Goal: Task Accomplishment & Management: Complete application form

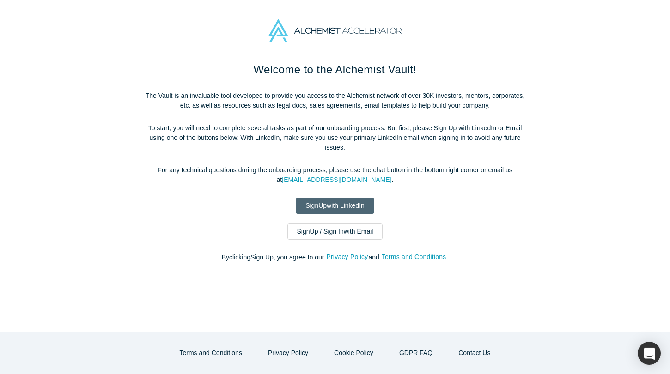
click at [363, 209] on link "Sign Up with LinkedIn" at bounding box center [335, 206] width 79 height 16
click at [351, 207] on link "Sign Up with LinkedIn" at bounding box center [335, 206] width 79 height 16
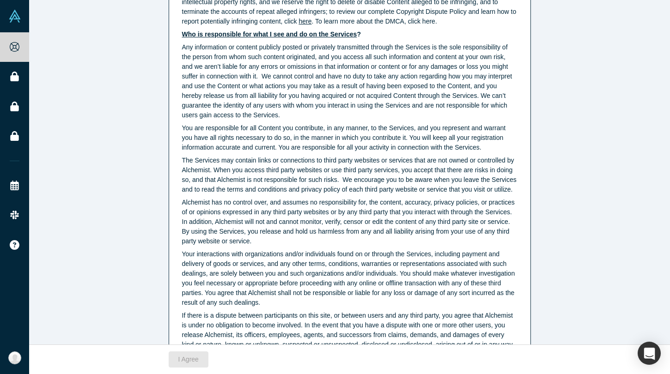
scroll to position [2327, 0]
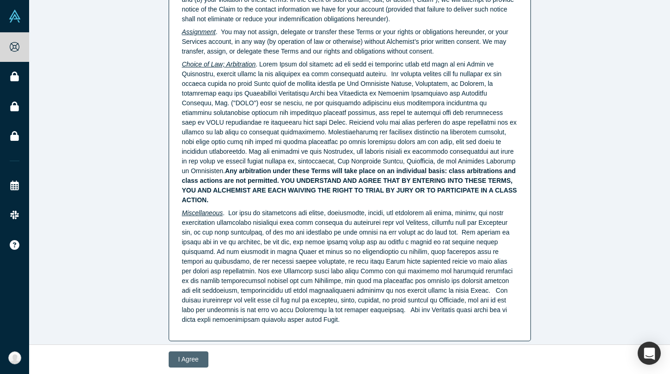
click at [200, 358] on button "I Agree" at bounding box center [189, 359] width 40 height 16
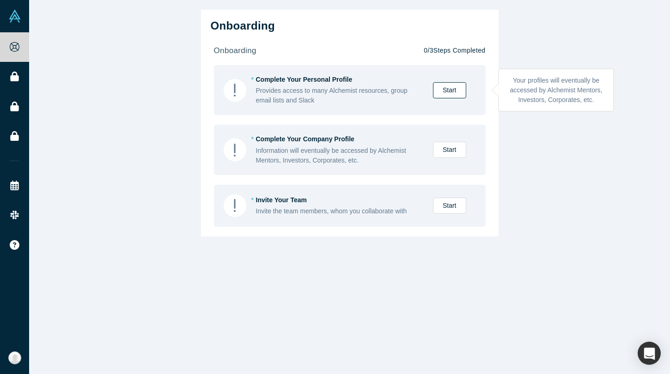
click at [453, 93] on link "Start" at bounding box center [449, 90] width 33 height 16
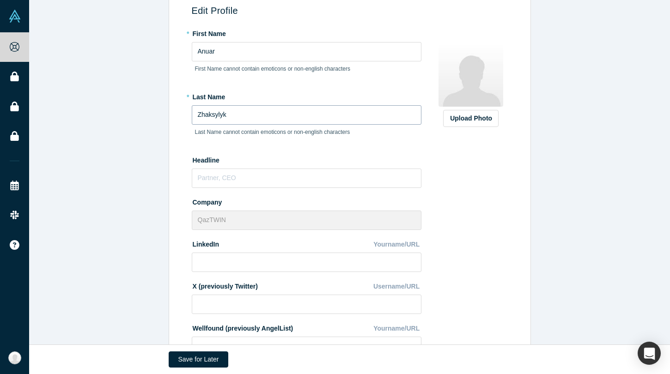
scroll to position [79, 0]
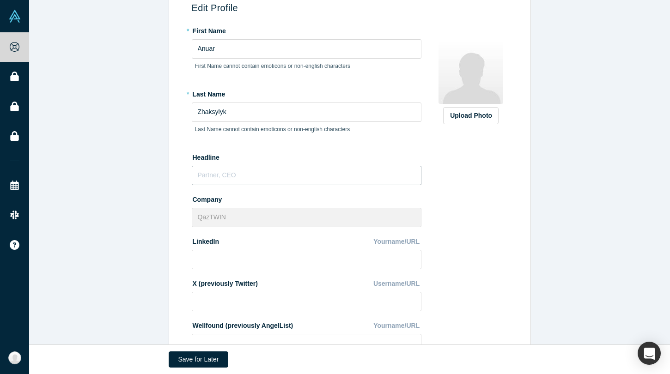
click at [279, 177] on input "text" at bounding box center [307, 175] width 230 height 19
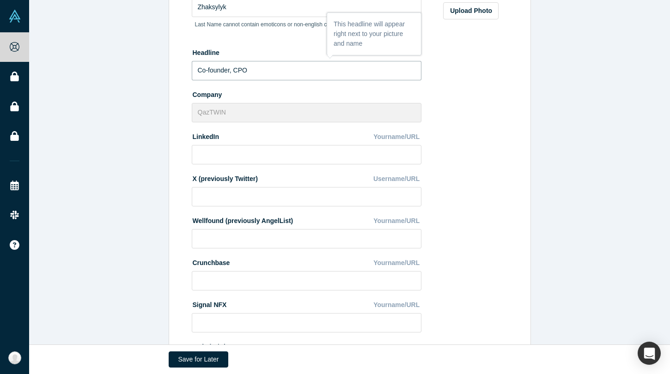
scroll to position [185, 0]
type input "Co-founder, CPO"
click at [335, 151] on input at bounding box center [307, 154] width 230 height 19
paste input "[URL][DOMAIN_NAME]"
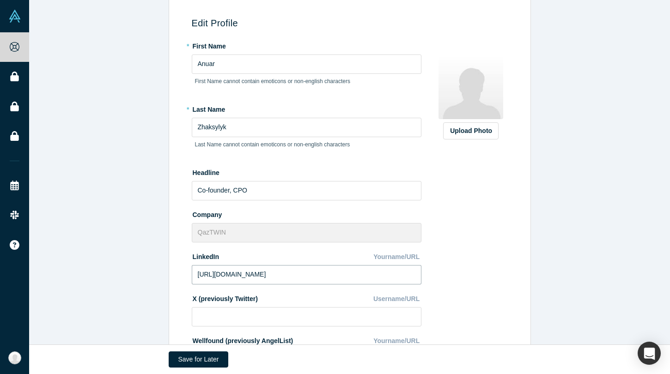
scroll to position [283, 0]
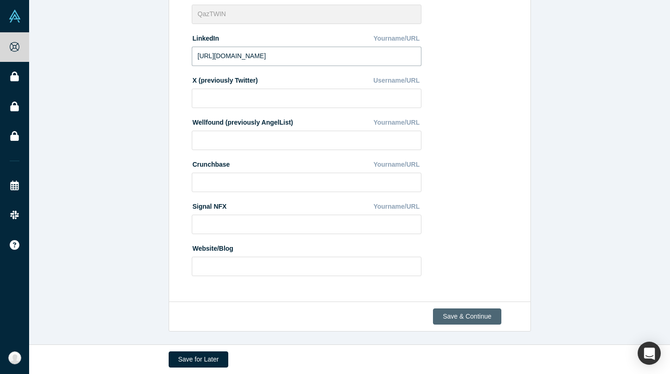
type input "[URL][DOMAIN_NAME]"
click at [460, 312] on button "Save & Continue" at bounding box center [467, 316] width 68 height 16
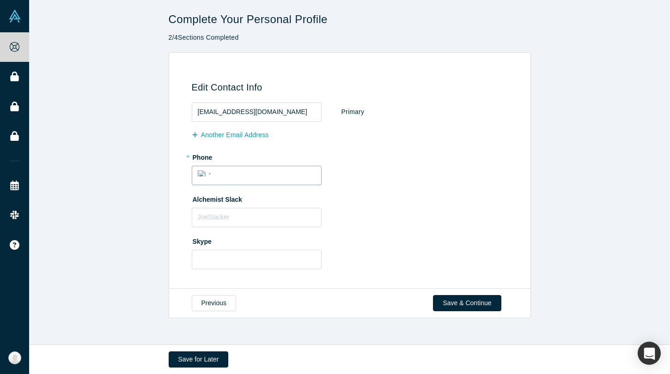
click at [212, 175] on div "International [GEOGRAPHIC_DATA] [GEOGRAPHIC_DATA] [GEOGRAPHIC_DATA] [GEOGRAPHIC…" at bounding box center [206, 173] width 17 height 13
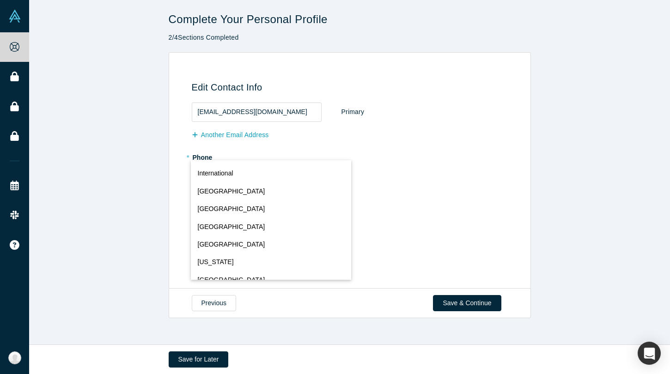
scroll to position [4085, 0]
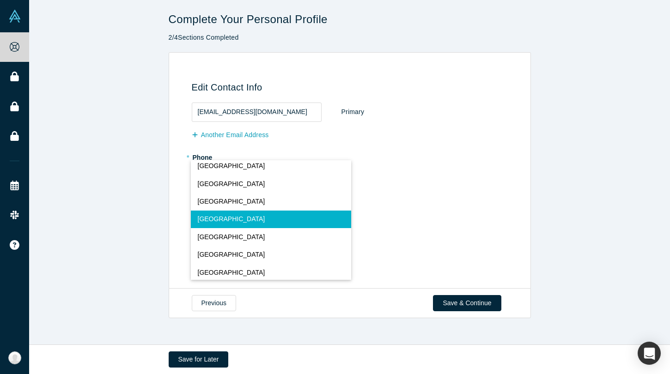
click at [230, 224] on button "[GEOGRAPHIC_DATA]" at bounding box center [271, 220] width 160 height 18
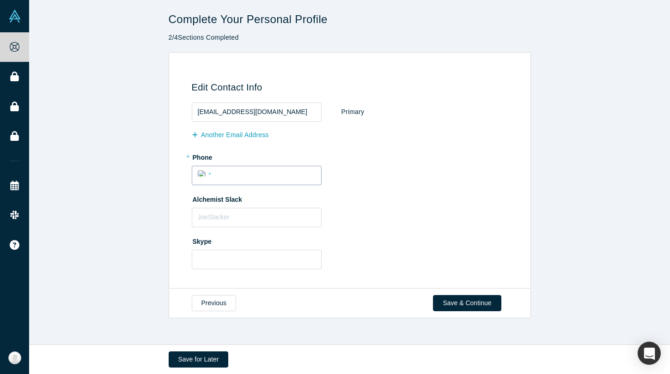
click at [236, 183] on div "International [GEOGRAPHIC_DATA] [GEOGRAPHIC_DATA] [GEOGRAPHIC_DATA] [GEOGRAPHIC…" at bounding box center [257, 175] width 130 height 19
click at [244, 175] on input "tel" at bounding box center [264, 173] width 101 height 13
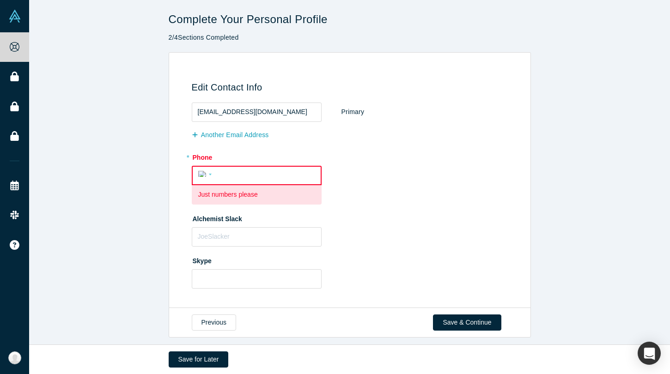
click at [207, 180] on div "International [GEOGRAPHIC_DATA] [GEOGRAPHIC_DATA] [GEOGRAPHIC_DATA] [GEOGRAPHIC…" at bounding box center [206, 173] width 17 height 13
click at [205, 178] on div "International [GEOGRAPHIC_DATA] [GEOGRAPHIC_DATA] [GEOGRAPHIC_DATA] [GEOGRAPHIC…" at bounding box center [206, 173] width 17 height 13
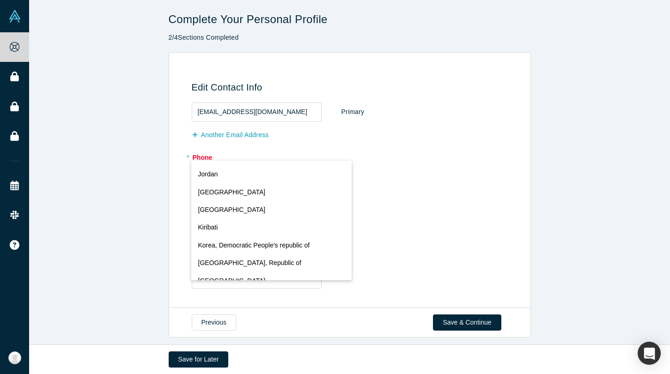
scroll to position [1974, 0]
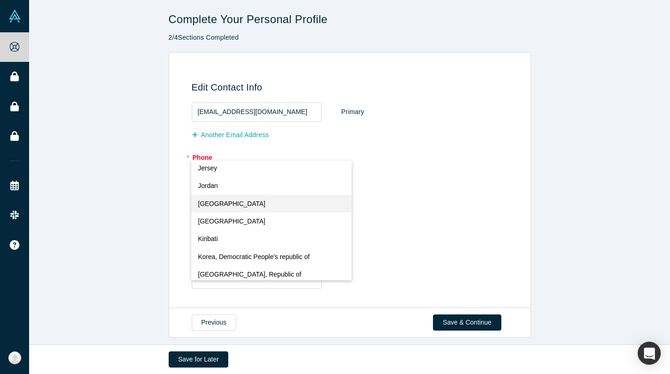
click at [231, 208] on span "[GEOGRAPHIC_DATA]" at bounding box center [231, 204] width 67 height 10
select select "KZ"
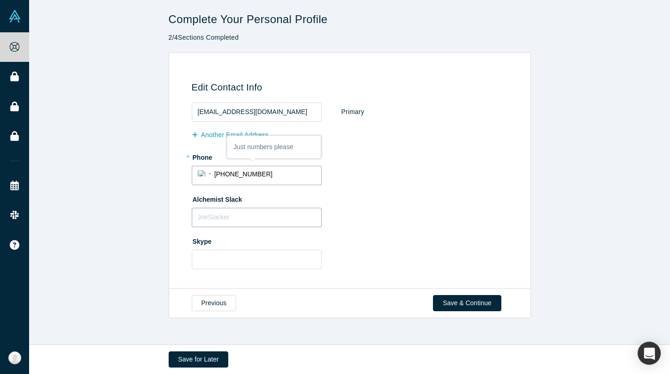
type input "[PHONE_NUMBER]"
click at [233, 221] on input "text" at bounding box center [257, 217] width 130 height 19
click at [228, 256] on input "text" at bounding box center [257, 259] width 130 height 19
click at [483, 308] on button "Save & Continue" at bounding box center [467, 303] width 68 height 16
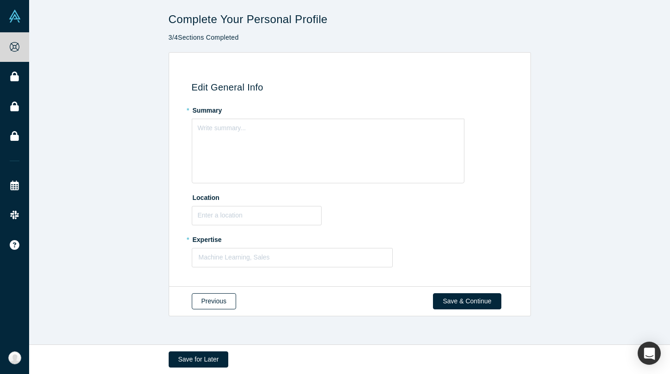
click at [213, 303] on button "Previous" at bounding box center [214, 301] width 44 height 16
select select "KZ"
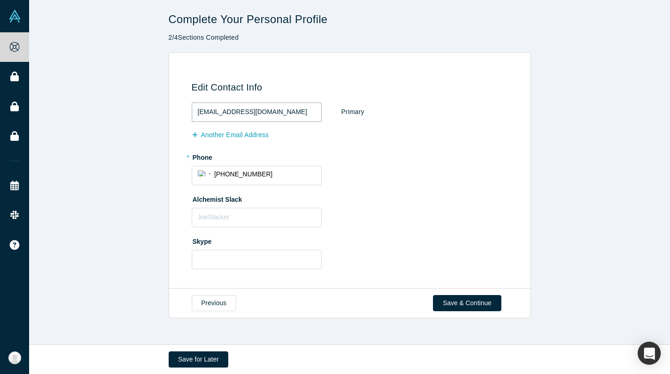
drag, startPoint x: 299, startPoint y: 112, endPoint x: 150, endPoint y: 114, distance: 149.2
click at [152, 115] on div "Edit Contact Info [EMAIL_ADDRESS][DOMAIN_NAME] Primary Another Email Address * …" at bounding box center [349, 170] width 641 height 237
type input "[EMAIL_ADDRESS][DOMAIN_NAME]"
click at [447, 301] on button "Save & Continue" at bounding box center [467, 303] width 68 height 16
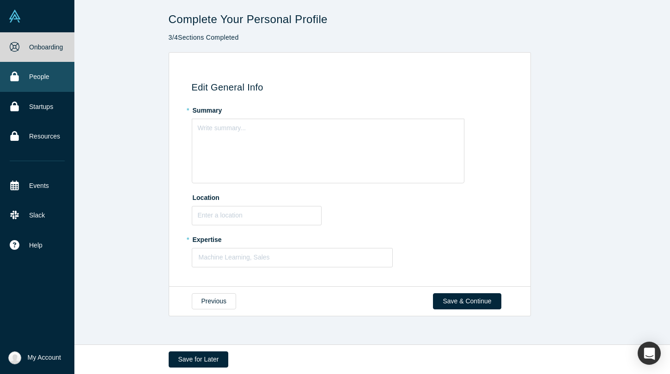
click at [49, 82] on link "People" at bounding box center [37, 77] width 74 height 30
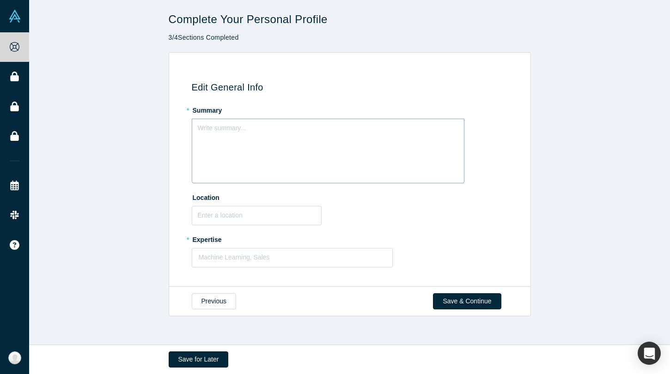
click at [313, 145] on div "Write summary..." at bounding box center [328, 151] width 272 height 65
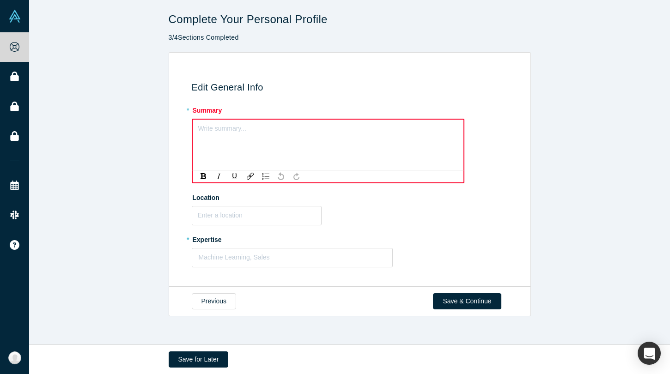
click at [325, 148] on div "Write summary..." at bounding box center [328, 145] width 272 height 52
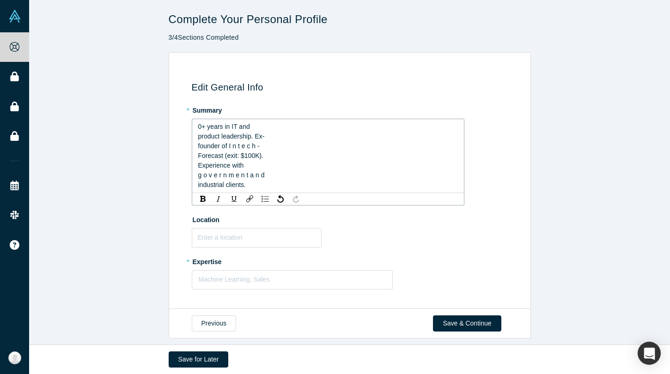
click at [199, 127] on span "0+ years in IT and" at bounding box center [224, 126] width 52 height 7
click at [279, 157] on div "Forecast (exit: $100K)." at bounding box center [328, 156] width 260 height 10
click at [272, 177] on div "g o v e r n m e n t a n d" at bounding box center [328, 175] width 260 height 10
click at [198, 139] on span "product leadership. Ex-" at bounding box center [231, 136] width 67 height 7
click at [195, 128] on div "0+ years in IT and product leadership. Ex- founder of I n t e c h - Forecast (e…" at bounding box center [328, 156] width 272 height 74
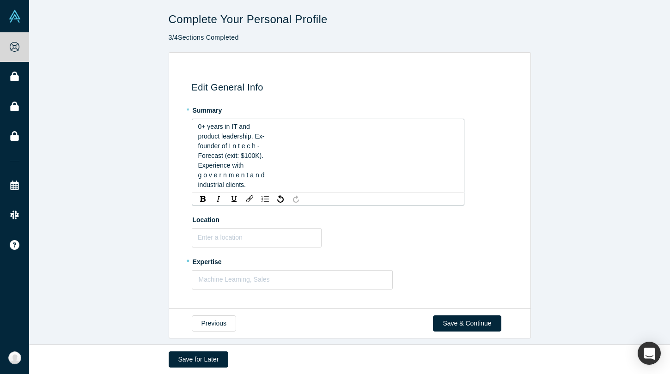
click at [199, 127] on span "0+ years in IT and" at bounding box center [224, 126] width 52 height 7
click at [274, 173] on div "g o v e r n m e n t a n d" at bounding box center [328, 175] width 260 height 10
click at [253, 185] on div "industrial clients." at bounding box center [328, 185] width 260 height 10
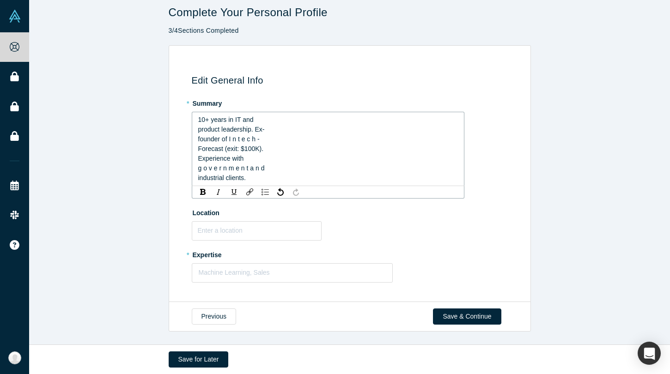
scroll to position [0, 0]
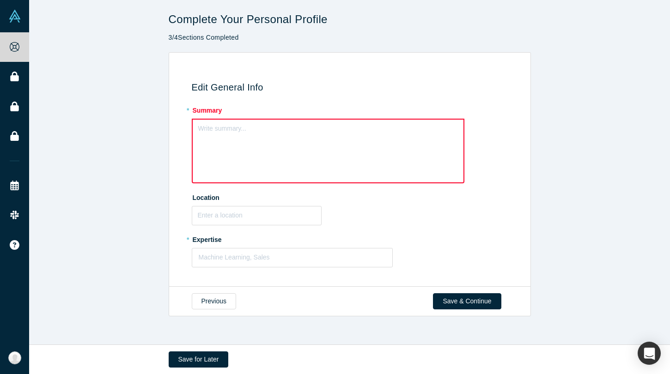
click at [278, 156] on div "Write summary..." at bounding box center [328, 151] width 272 height 65
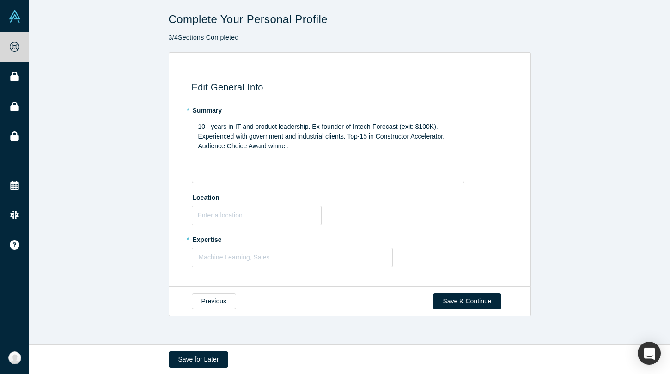
click at [411, 221] on div "Location" at bounding box center [351, 208] width 319 height 36
click at [287, 216] on input "text" at bounding box center [257, 215] width 130 height 19
click at [277, 219] on input "text" at bounding box center [257, 215] width 130 height 19
type input "Ф"
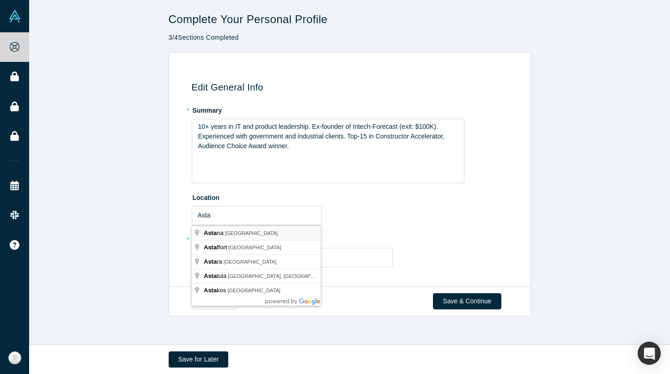
type input "[GEOGRAPHIC_DATA], [GEOGRAPHIC_DATA]"
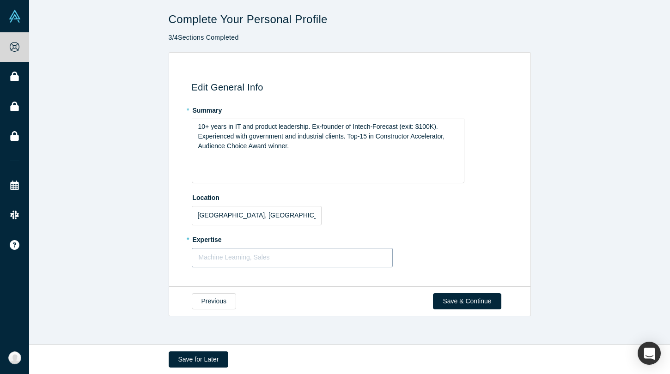
click at [249, 264] on div "Machine Learning, Sales" at bounding box center [292, 257] width 200 height 15
type input "Machine le"
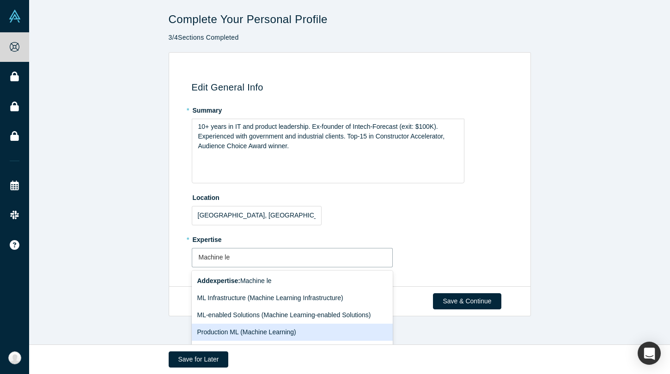
click at [271, 331] on div "Production ML (Machine Learning)" at bounding box center [292, 332] width 201 height 17
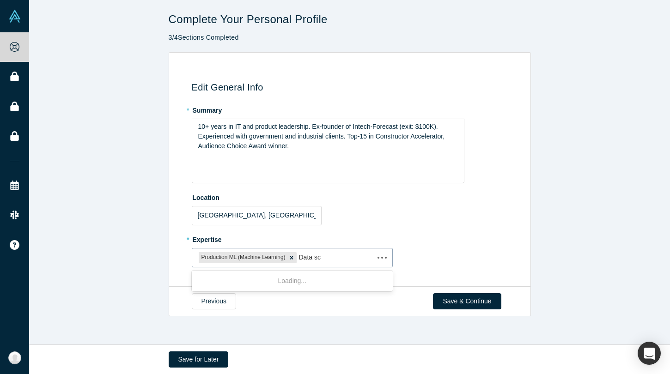
type input "Data sci"
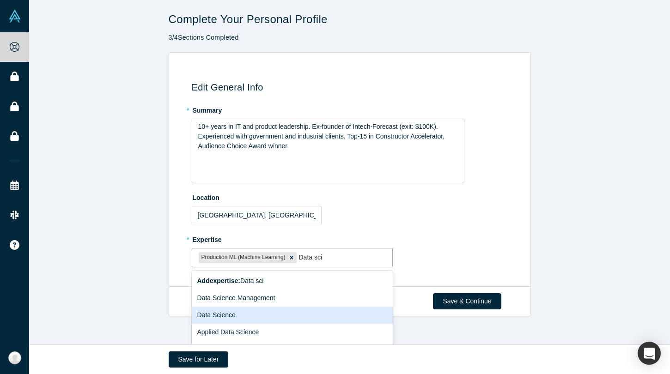
click at [288, 313] on div "Data Science" at bounding box center [292, 315] width 201 height 17
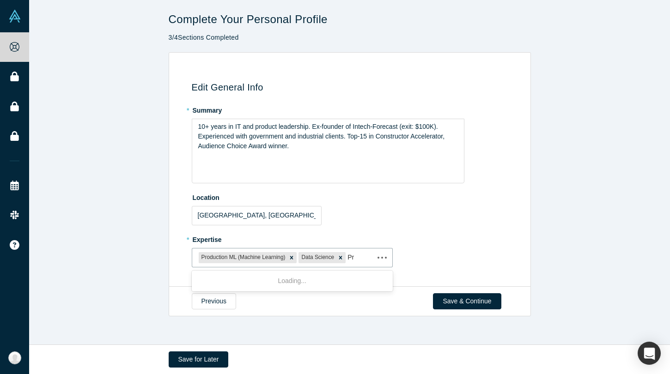
type input "P"
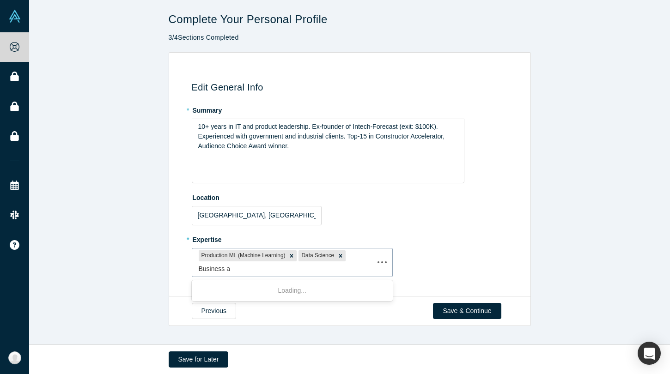
type input "Business an"
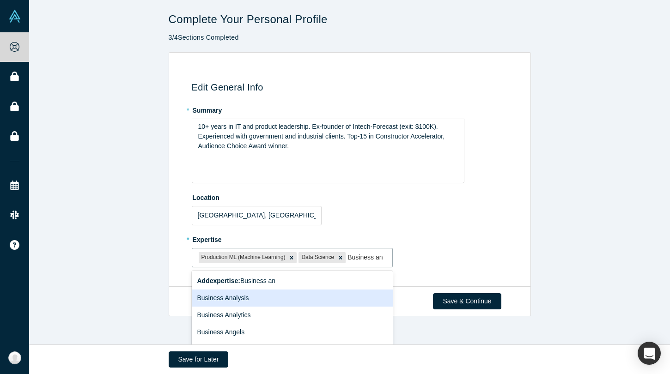
click at [319, 299] on div "Business Analysis" at bounding box center [292, 298] width 201 height 17
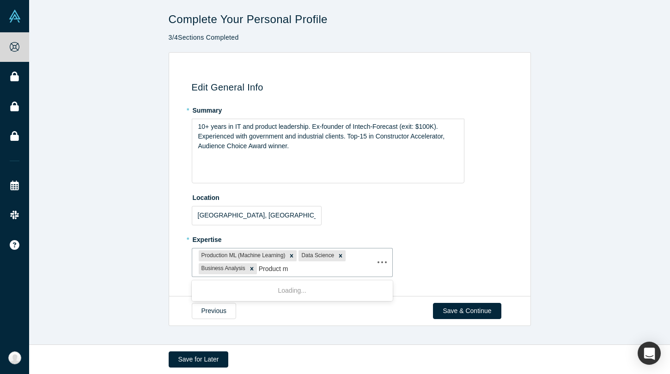
type input "Product ma"
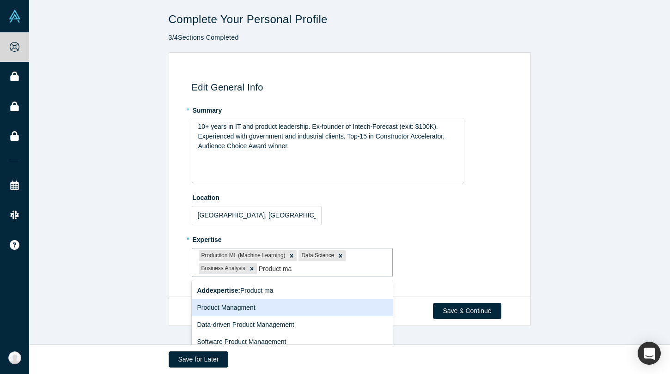
click at [275, 308] on div "Product Managment" at bounding box center [292, 307] width 201 height 17
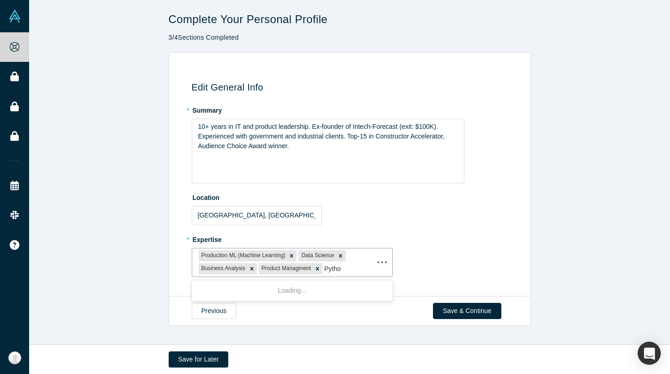
type input "Python"
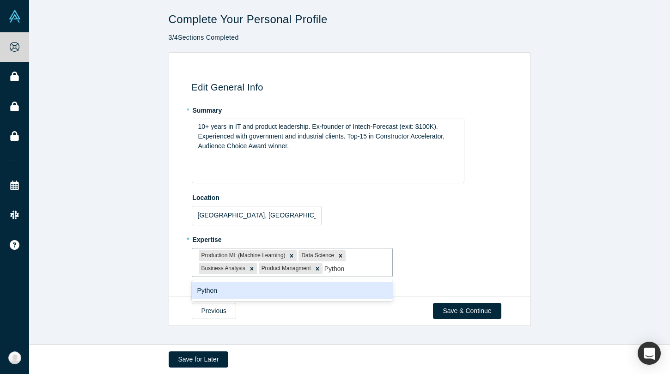
click at [258, 295] on div "Python" at bounding box center [292, 290] width 201 height 17
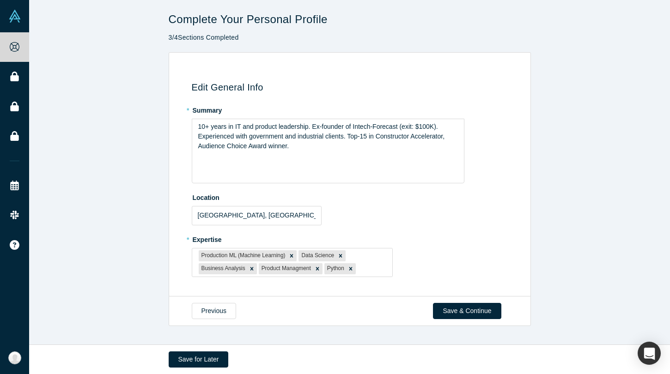
click at [456, 249] on div "* Expertise Production ML (Machine Learning) Data Science Business Analysis Pro…" at bounding box center [351, 254] width 319 height 45
click at [371, 263] on div "Production ML (Machine Learning) Data Science Business Analysis Product Managme…" at bounding box center [292, 262] width 200 height 28
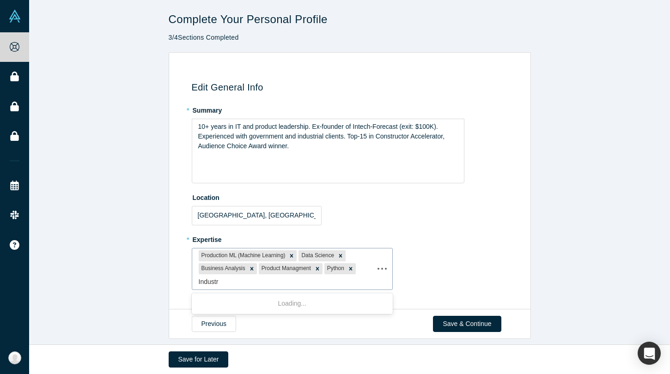
type input "Industry"
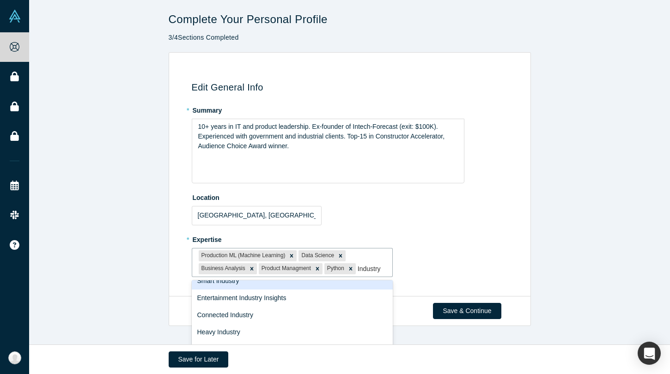
scroll to position [36, 0]
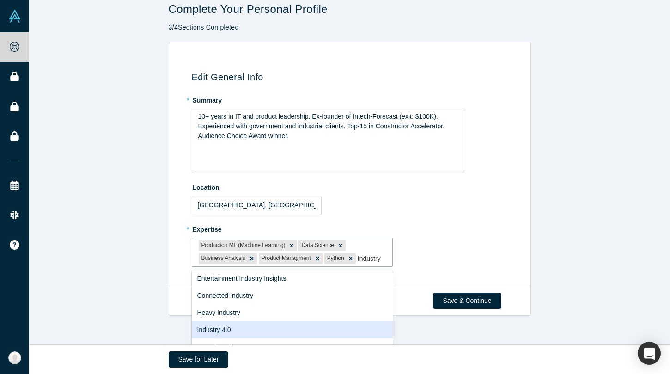
click at [309, 333] on div "Industry 4.0" at bounding box center [292, 329] width 201 height 17
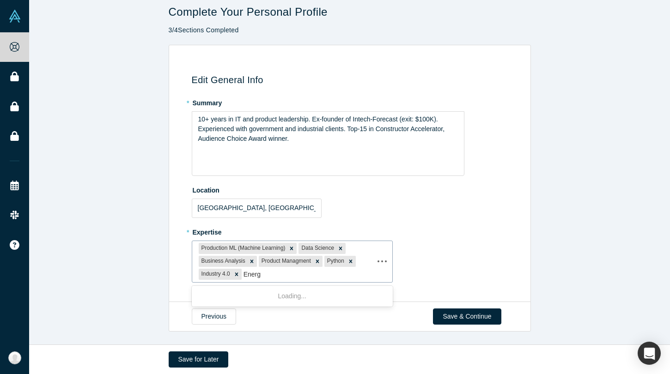
type input "Energy"
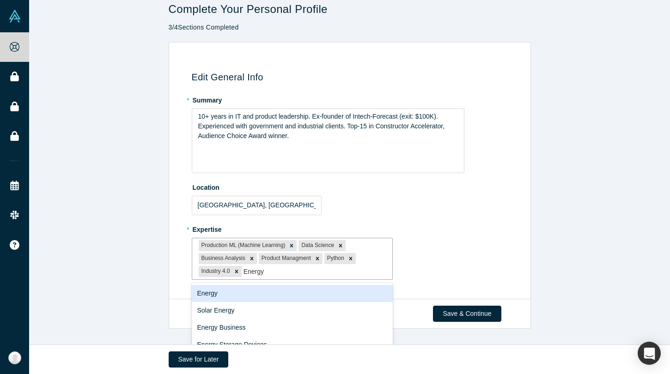
click at [280, 293] on div "Energy" at bounding box center [292, 293] width 201 height 17
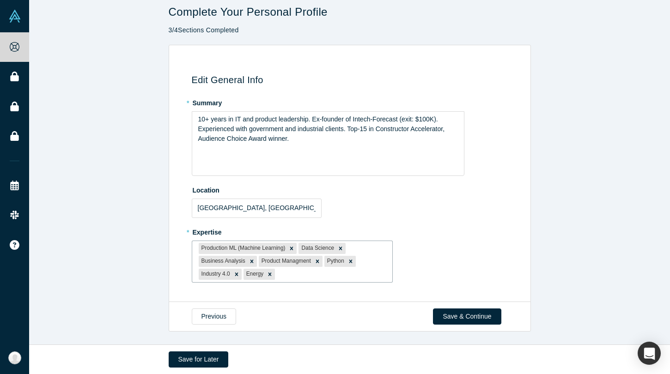
scroll to position [7, 0]
click at [271, 274] on icon "Remove Energy" at bounding box center [269, 275] width 6 height 6
click at [271, 274] on div at bounding box center [314, 275] width 142 height 12
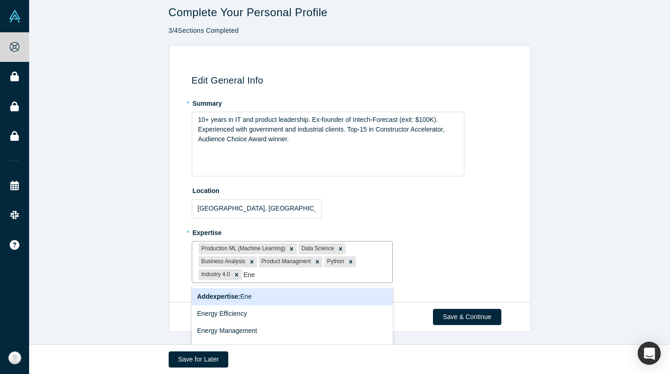
scroll to position [10, 0]
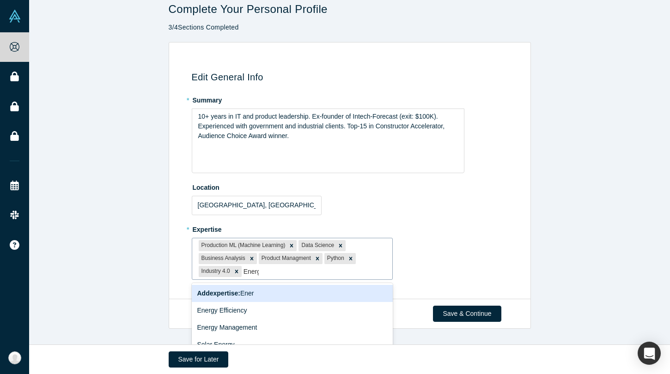
type input "Energy"
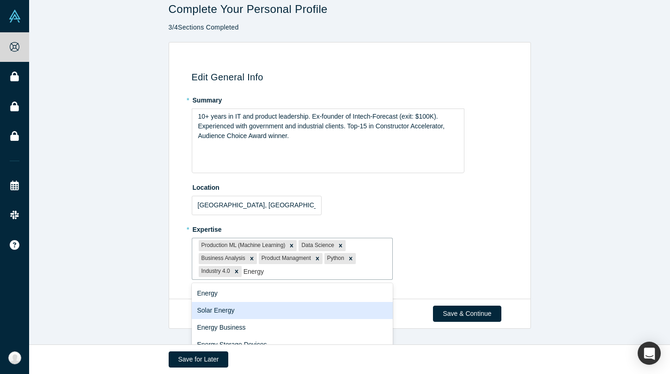
click at [232, 311] on div "Solar Energy" at bounding box center [292, 310] width 201 height 17
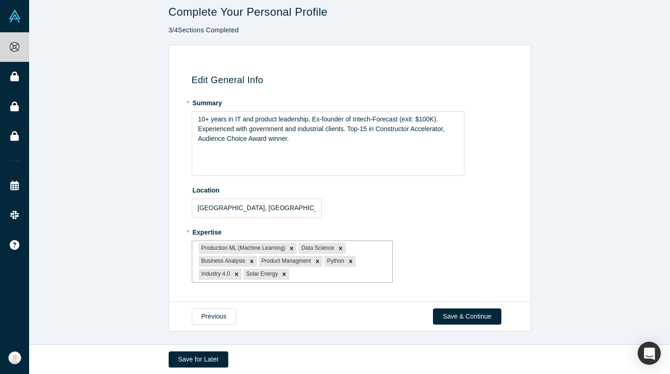
scroll to position [7, 0]
click at [466, 313] on button "Save & Continue" at bounding box center [467, 317] width 68 height 16
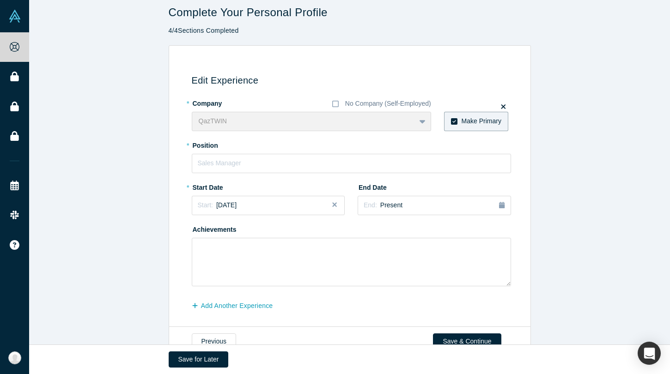
scroll to position [0, 0]
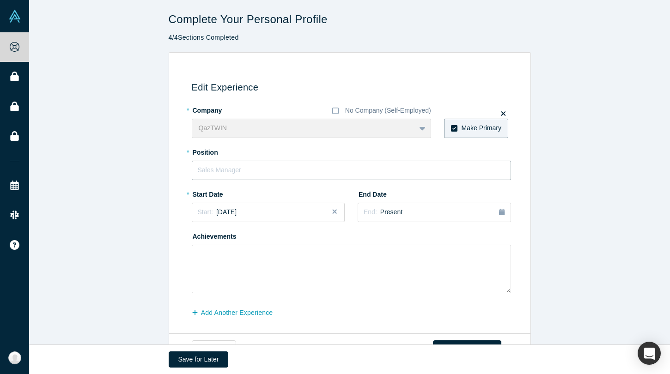
click at [285, 171] on input "text" at bounding box center [351, 170] width 319 height 19
type input "CPO"
click at [267, 217] on button "Start: [DATE]" at bounding box center [268, 212] width 153 height 19
click at [199, 234] on button "Previous Year" at bounding box center [195, 238] width 9 height 9
click at [243, 278] on div "Aug" at bounding box center [242, 281] width 30 height 10
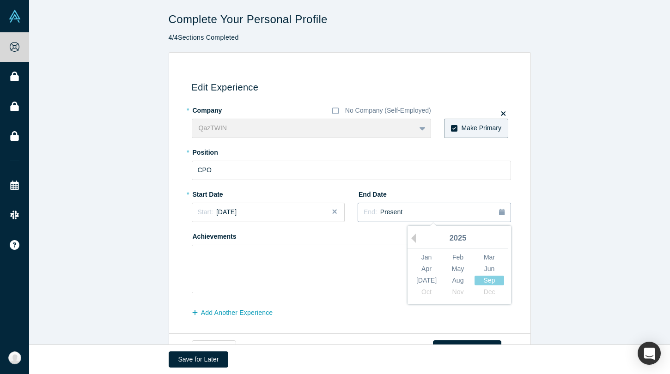
click at [409, 214] on div "End: Present" at bounding box center [433, 212] width 141 height 10
click at [353, 255] on textarea at bounding box center [351, 269] width 319 height 48
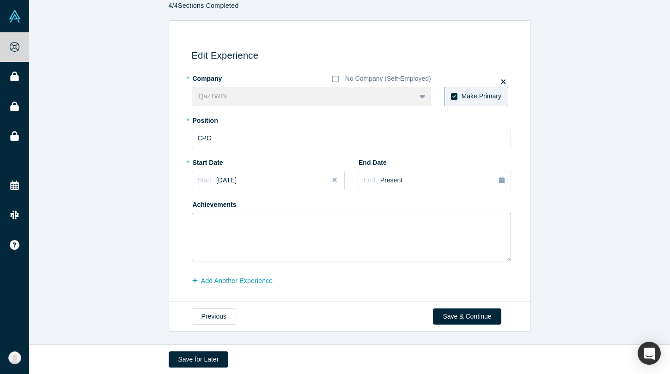
scroll to position [22, 0]
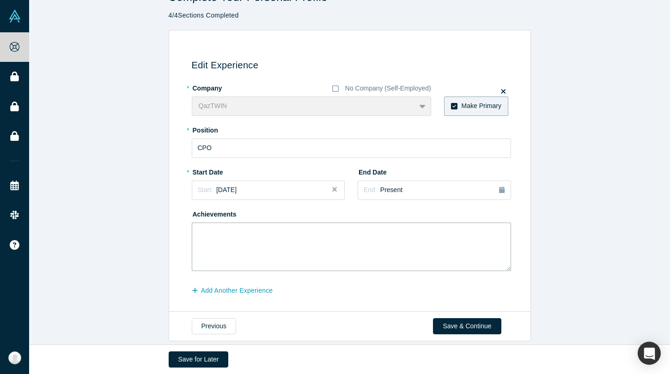
paste textarea "Top-15 in Constructor Accelerator, Audience Choice Award winner."
click at [218, 232] on textarea "Top-15 in Constructor Accelerator, Audience Choice Award winner." at bounding box center [351, 247] width 319 height 48
click at [246, 239] on textarea "Top-15 EU in Constructor Accelerator, Audience Choice Award winner." at bounding box center [351, 247] width 319 height 48
click at [357, 247] on textarea "Top-15 EU in Constructor Accelerator, Audience Choice Award winner." at bounding box center [351, 247] width 319 height 48
click at [446, 247] on textarea "Top-15 EU in Constructor Accelerator, Audience Choice Award winner." at bounding box center [351, 247] width 319 height 48
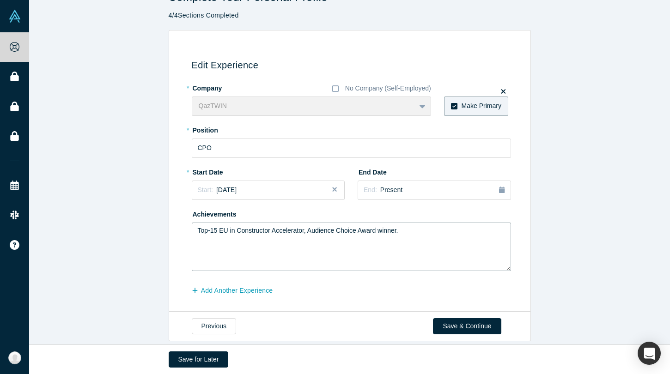
click at [447, 231] on textarea "Top-15 EU in Constructor Accelerator, Audience Choice Award winner." at bounding box center [351, 247] width 319 height 48
type textarea "Top-15 EU in Constructor Accelerator, Audience Choice Award winner."
click at [479, 324] on button "Save & Continue" at bounding box center [467, 326] width 68 height 16
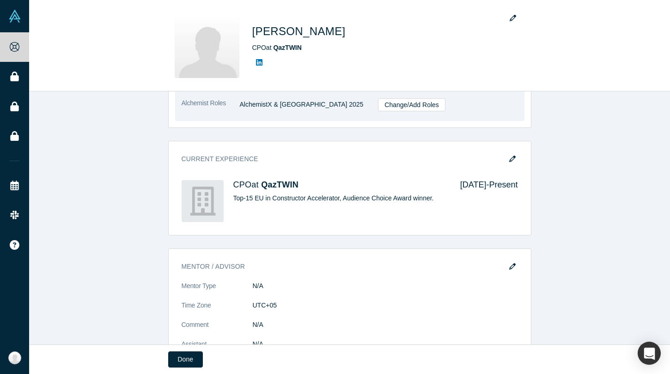
scroll to position [271, 0]
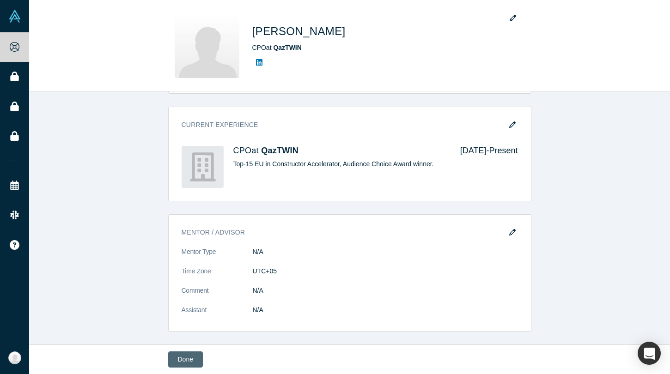
click at [179, 360] on button "Done" at bounding box center [185, 359] width 35 height 16
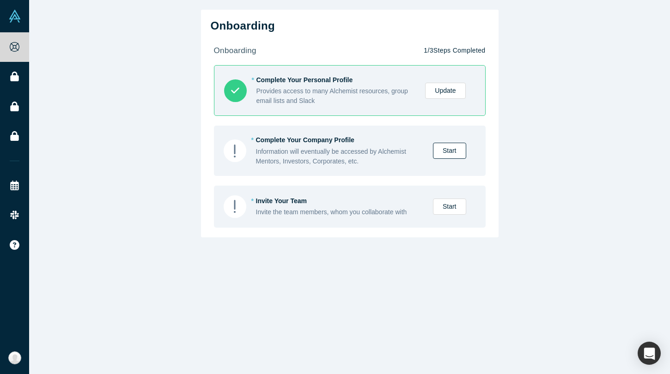
click at [452, 150] on link "Start" at bounding box center [449, 151] width 33 height 16
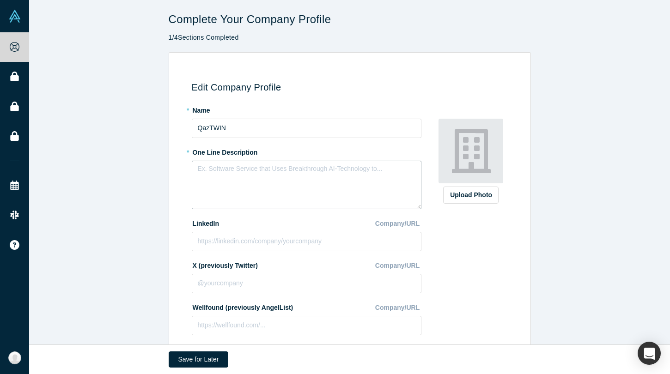
click at [274, 189] on textarea at bounding box center [307, 185] width 230 height 48
type textarea "Q"
click at [302, 173] on textarea "QazTWIN - industrial digital twin plattform" at bounding box center [307, 185] width 230 height 48
click at [351, 208] on textarea "QazTWIN - industrial digital twin platform" at bounding box center [307, 185] width 230 height 48
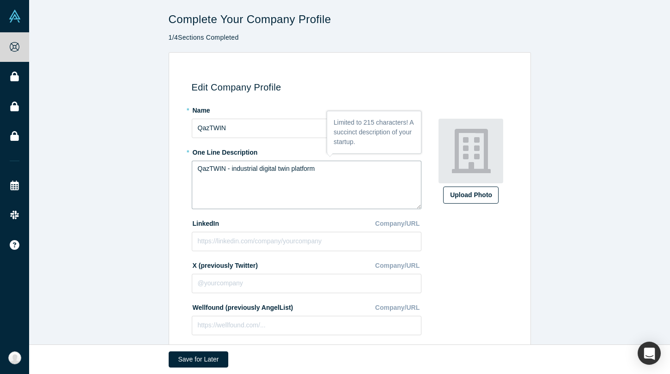
type textarea "QazTWIN - industrial digital twin platform"
click at [471, 198] on div "Upload Photo" at bounding box center [471, 195] width 42 height 10
click at [0, 0] on input "Upload Photo" at bounding box center [0, 0] width 0 height 0
click at [487, 202] on label "Upload Photo" at bounding box center [470, 195] width 55 height 17
click at [0, 0] on input "Upload Photo" at bounding box center [0, 0] width 0 height 0
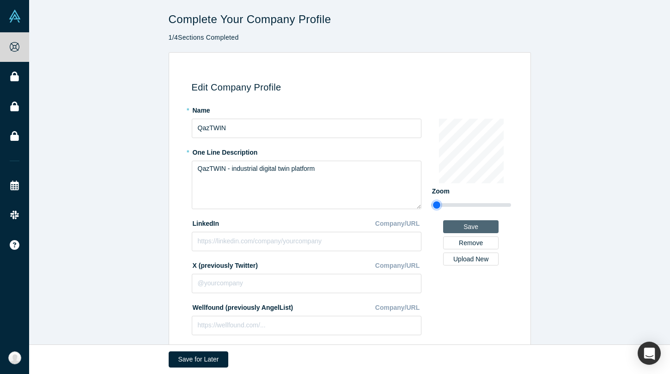
drag, startPoint x: 437, startPoint y: 205, endPoint x: 498, endPoint y: 225, distance: 64.0
click at [436, 205] on input "range" at bounding box center [471, 205] width 80 height 11
click at [535, 253] on div "Edit Company Profile * Name QazTWIN * One Line Description QazTWIN - industrial…" at bounding box center [349, 248] width 641 height 393
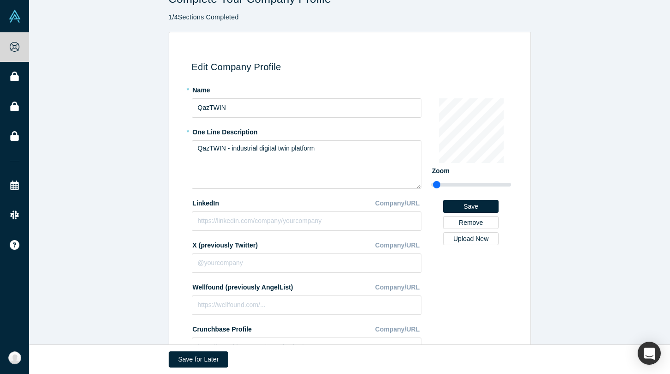
scroll to position [25, 0]
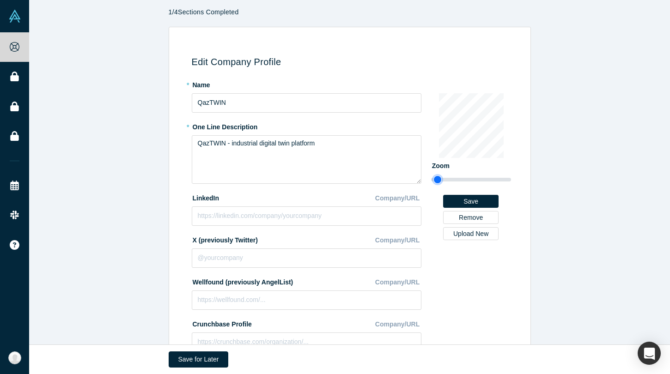
type input "0.87"
click at [437, 179] on input "range" at bounding box center [471, 179] width 80 height 11
click at [473, 266] on div "Change Photo Zoom Save Remove Upload New" at bounding box center [471, 238] width 80 height 323
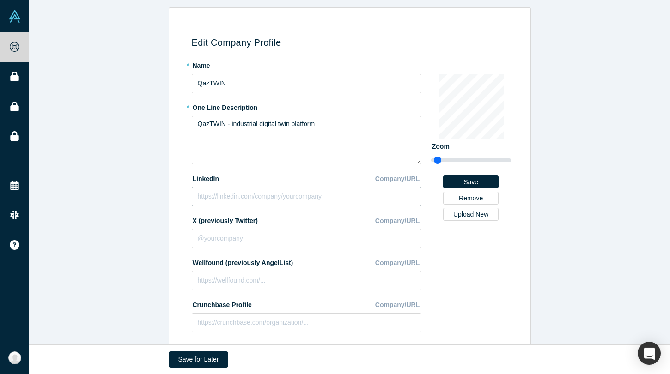
click at [321, 203] on input at bounding box center [307, 196] width 230 height 19
click at [297, 191] on input at bounding box center [307, 196] width 230 height 19
paste input "[URL][DOMAIN_NAME]"
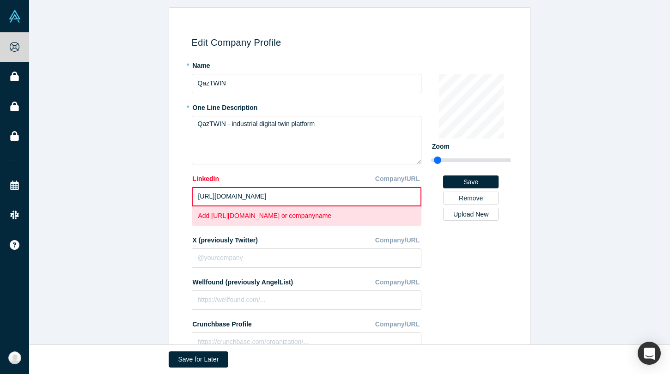
scroll to position [0, 95]
type input "[URL][DOMAIN_NAME]"
click at [336, 199] on input "[URL][DOMAIN_NAME]" at bounding box center [307, 196] width 230 height 19
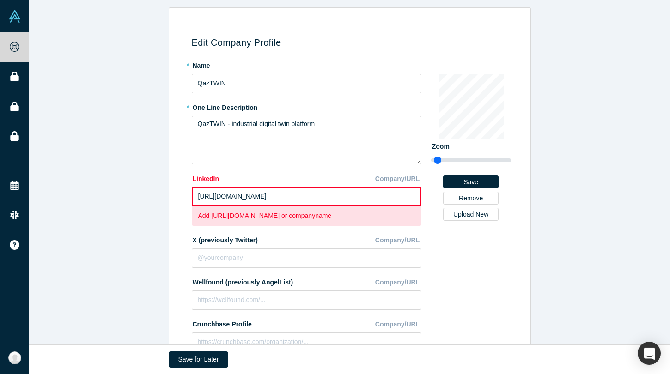
click at [351, 198] on input "[URL][DOMAIN_NAME]" at bounding box center [307, 196] width 230 height 19
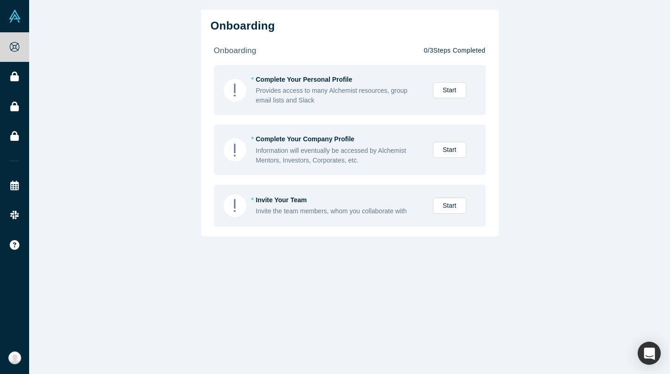
click at [511, 141] on div "Onboarding onboarding 0 / 3 Steps Completed * Complete Your Personal Profile Pr…" at bounding box center [349, 187] width 641 height 374
click at [448, 148] on link "Start" at bounding box center [449, 150] width 33 height 16
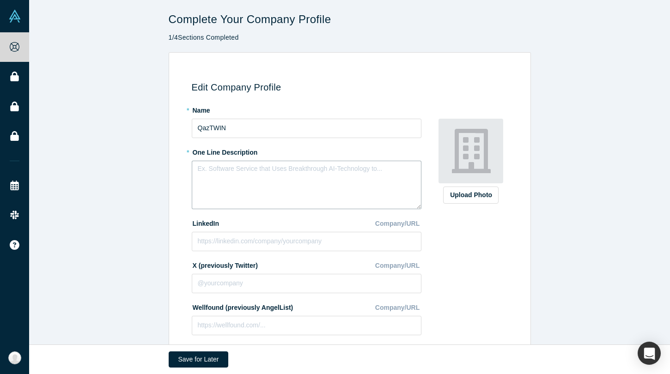
click at [278, 174] on textarea at bounding box center [307, 185] width 230 height 48
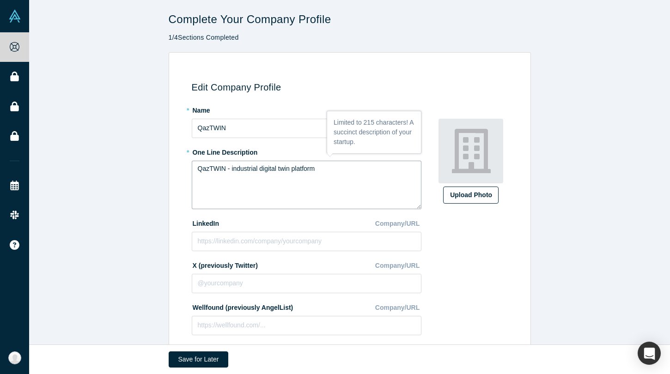
type textarea "QazTWIN - industrial digital twin platform"
click at [475, 199] on div "Upload Photo" at bounding box center [471, 195] width 42 height 10
click at [0, 0] on input "Upload Photo" at bounding box center [0, 0] width 0 height 0
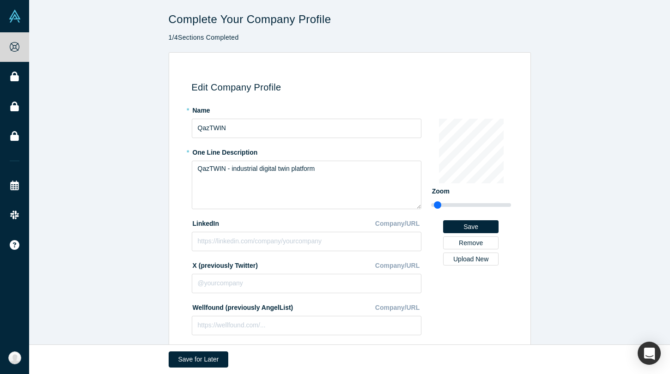
type input "0.88"
click at [437, 204] on input "range" at bounding box center [471, 205] width 80 height 11
click at [247, 241] on input at bounding box center [307, 241] width 230 height 19
paste input "[URL][DOMAIN_NAME]"
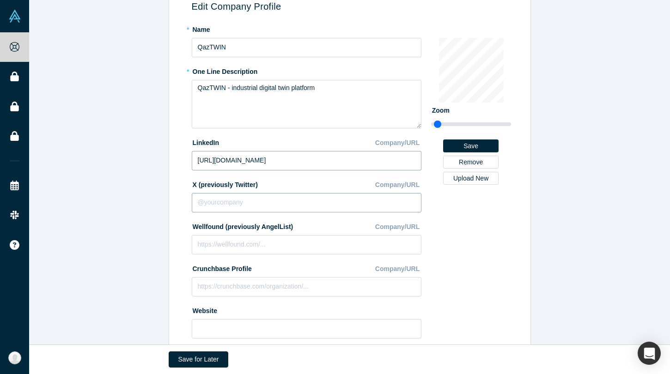
scroll to position [143, 0]
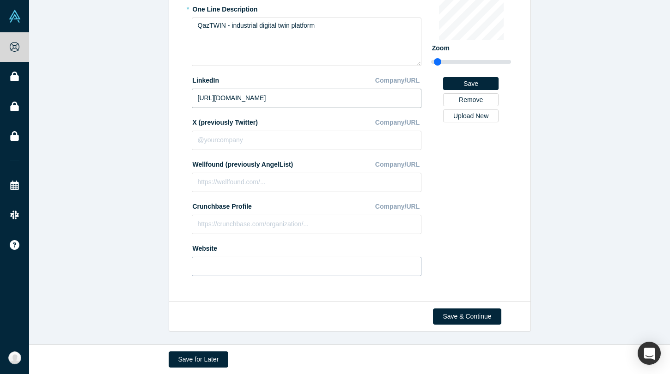
type input "[URL][DOMAIN_NAME]"
click at [345, 262] on input at bounding box center [307, 266] width 230 height 19
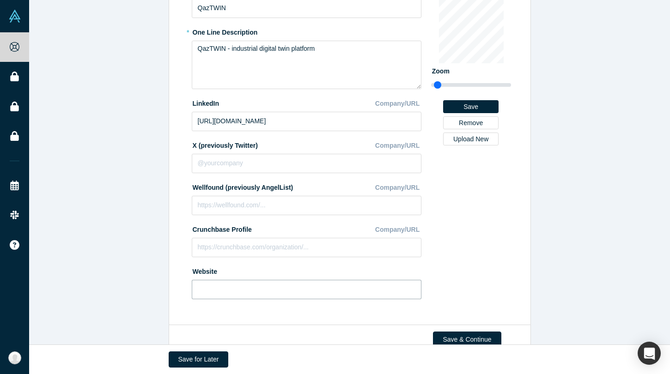
scroll to position [129, 0]
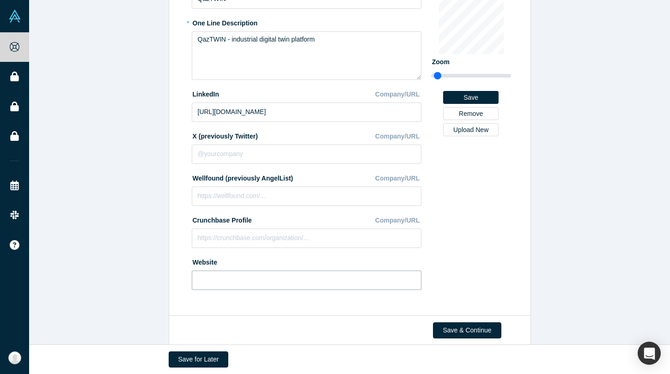
click at [240, 289] on input at bounding box center [307, 280] width 230 height 19
paste input "[URL][DOMAIN_NAME]"
type input "[URL][DOMAIN_NAME]"
click at [371, 267] on div "Website" at bounding box center [307, 262] width 230 height 16
click at [479, 97] on button "Save" at bounding box center [470, 97] width 55 height 13
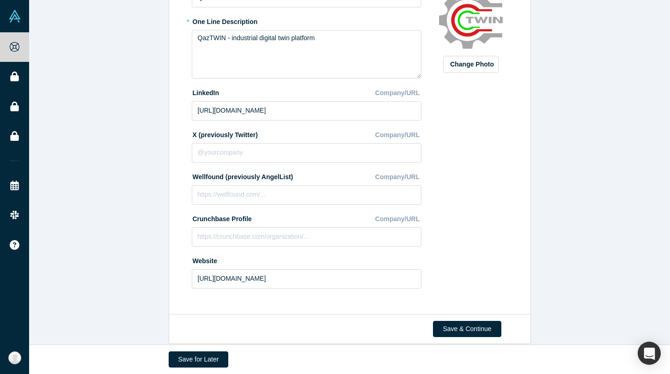
scroll to position [143, 0]
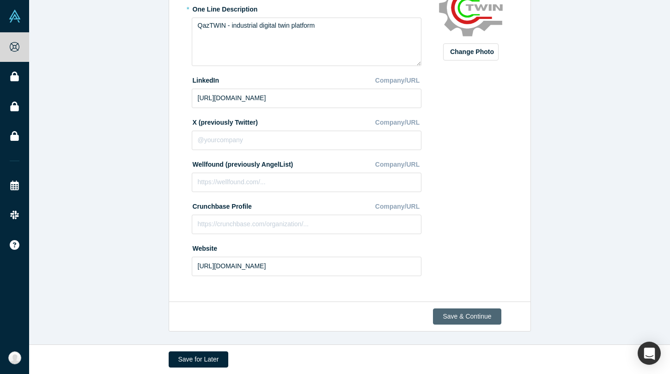
click at [447, 321] on button "Save & Continue" at bounding box center [467, 316] width 68 height 16
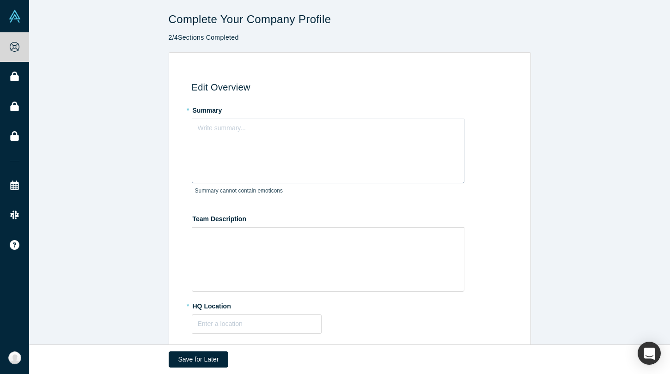
click at [250, 153] on div "Write summary..." at bounding box center [328, 151] width 272 height 65
click at [253, 150] on div "Write summary..." at bounding box center [328, 145] width 272 height 52
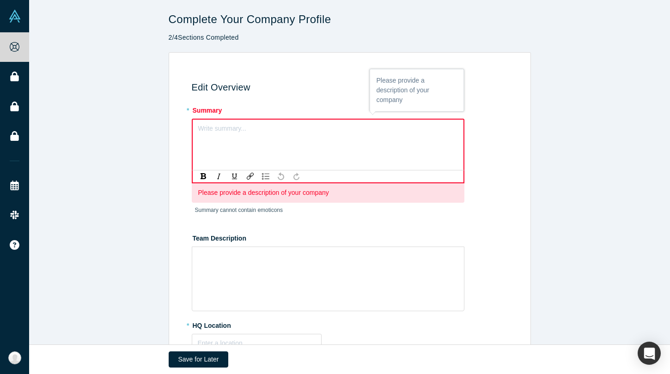
click at [326, 150] on div "Write summary..." at bounding box center [328, 145] width 272 height 52
click at [290, 268] on div "rdw-wrapper" at bounding box center [328, 279] width 272 height 65
click at [284, 133] on div "Write summary..." at bounding box center [328, 151] width 272 height 65
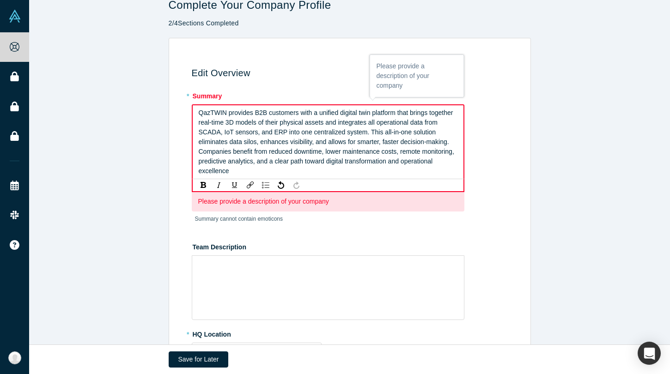
scroll to position [16, 0]
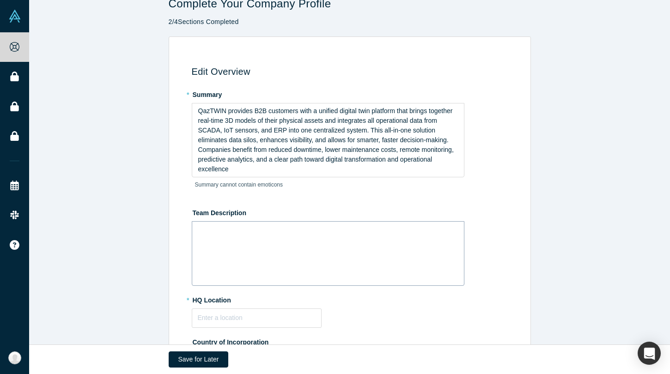
click at [293, 266] on div "rdw-wrapper" at bounding box center [328, 253] width 272 height 65
click at [331, 175] on div "QazTWIN provides B2B customers with a unified digital twin platform that brings…" at bounding box center [328, 140] width 272 height 74
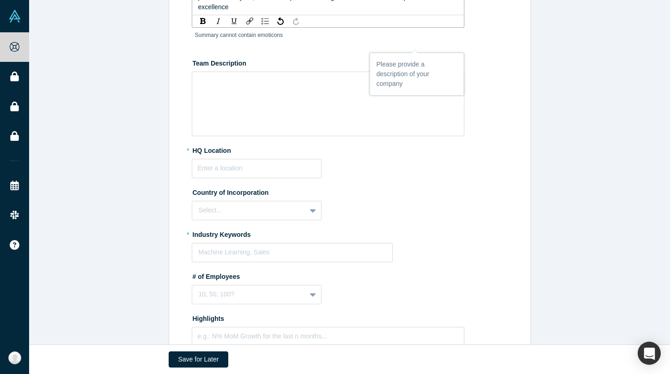
scroll to position [181, 0]
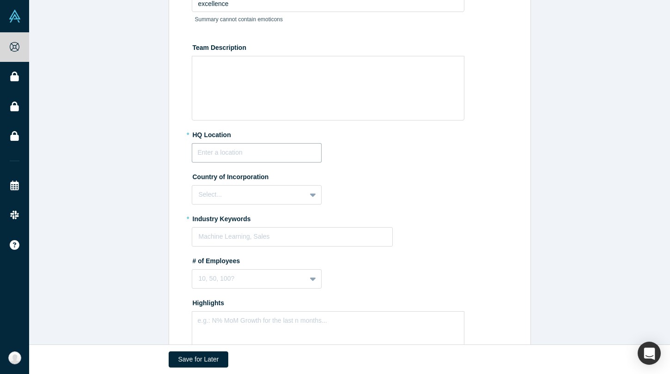
click at [283, 168] on fieldset "* Summary QazTWIN provides B2B customers with a unified digital twin platform t…" at bounding box center [351, 172] width 319 height 503
click at [283, 157] on input "text" at bounding box center [257, 152] width 130 height 19
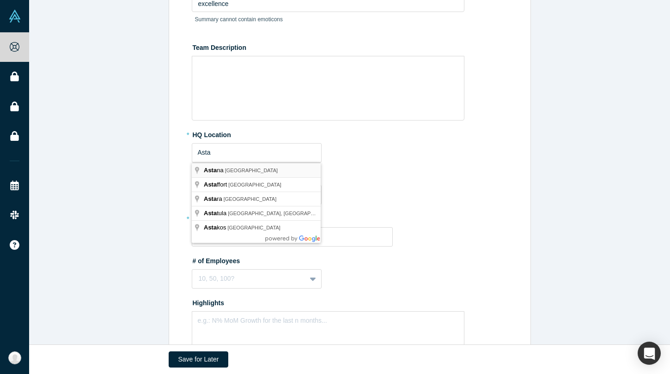
type input "[GEOGRAPHIC_DATA], [GEOGRAPHIC_DATA]"
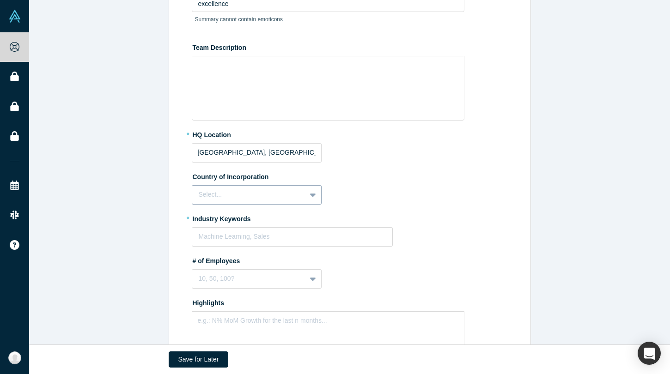
click at [246, 194] on div at bounding box center [249, 195] width 101 height 12
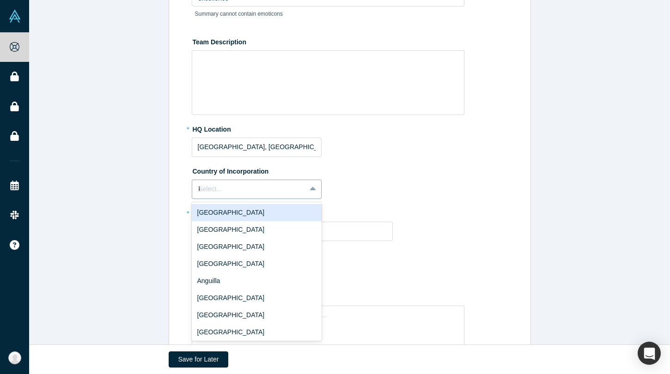
type input "ka"
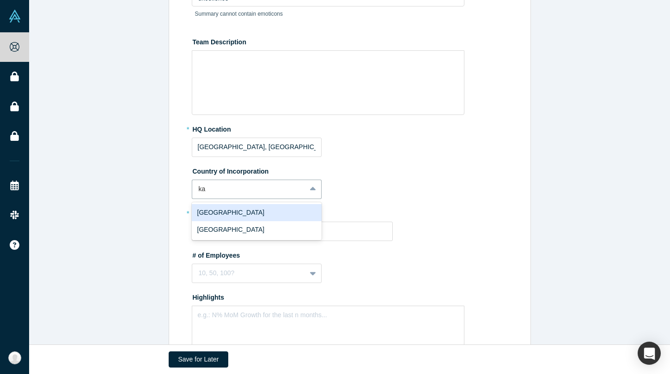
click at [235, 207] on div "[GEOGRAPHIC_DATA]" at bounding box center [257, 212] width 130 height 17
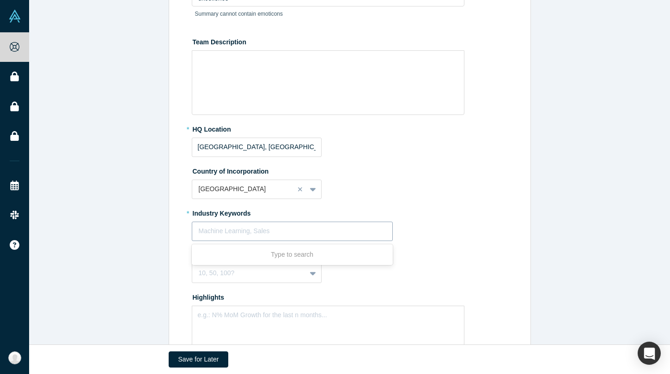
click at [262, 233] on div at bounding box center [292, 231] width 187 height 12
type input "Industry"
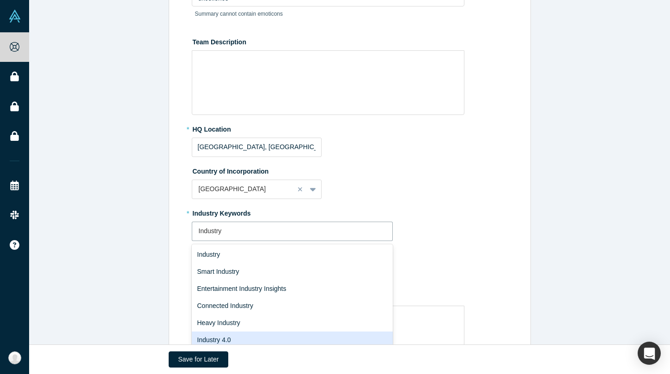
click at [244, 341] on div "Industry 4.0" at bounding box center [292, 340] width 201 height 17
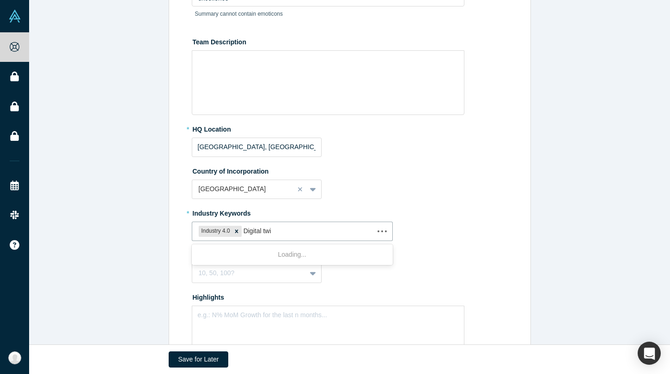
type input "Digital twin"
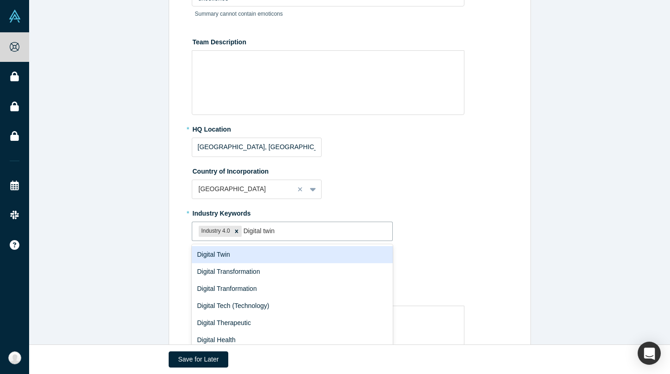
click at [255, 255] on div "Digital Twin" at bounding box center [292, 254] width 201 height 17
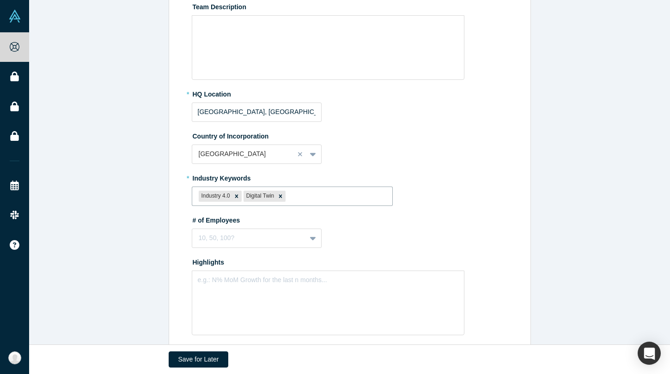
scroll to position [222, 0]
type input "v"
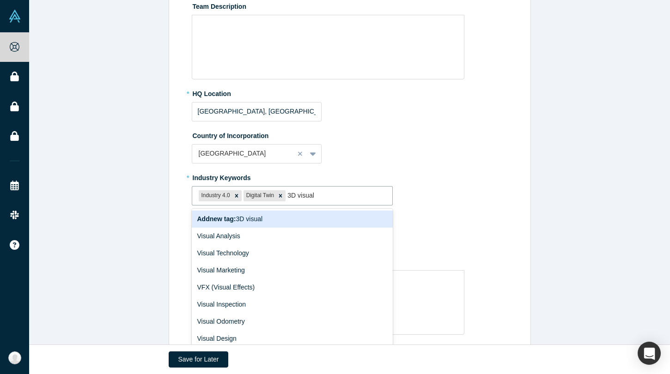
type input "3D visuali"
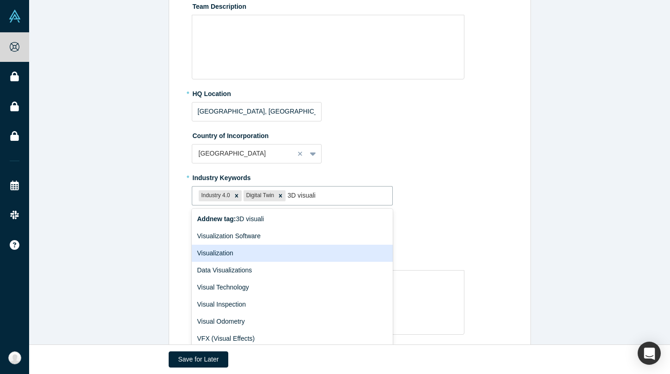
click at [231, 260] on div "Visualization" at bounding box center [292, 253] width 201 height 17
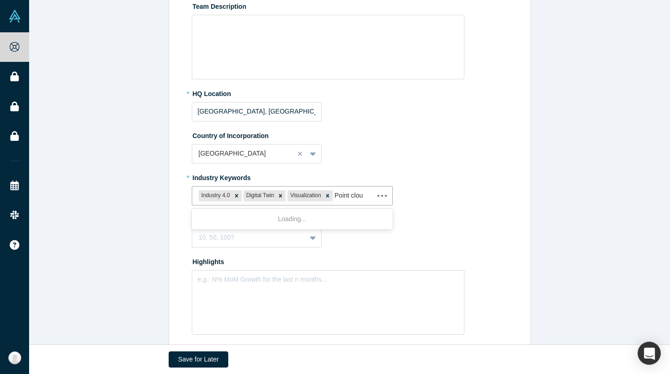
type input "Point cloud"
drag, startPoint x: 371, startPoint y: 197, endPoint x: 355, endPoint y: 197, distance: 16.2
click at [355, 197] on div at bounding box center [359, 196] width 51 height 12
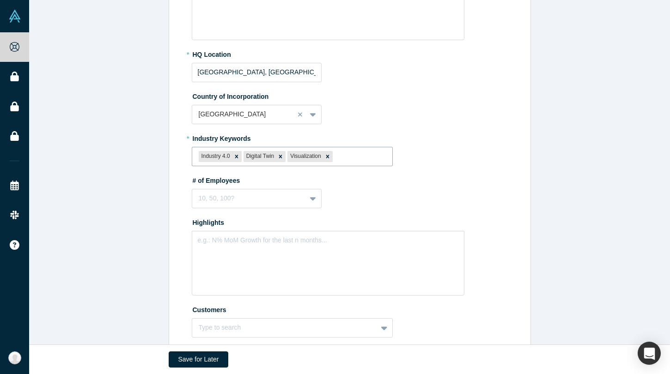
scroll to position [266, 0]
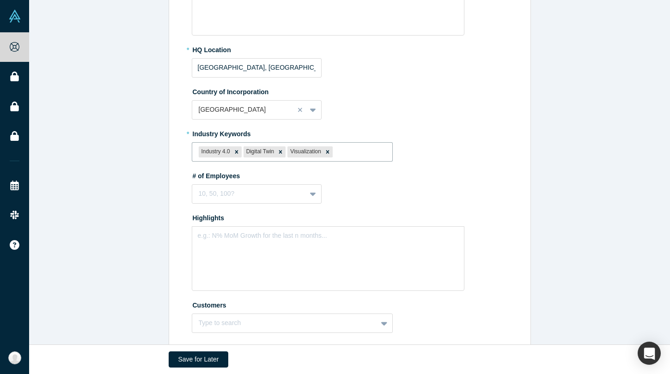
type input "L"
type input "Machi"
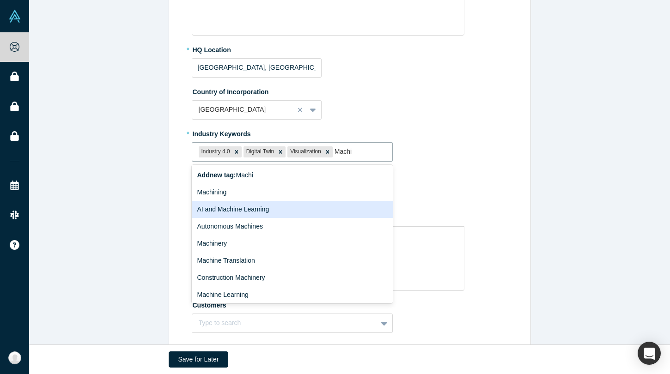
click at [306, 212] on div "AI and Machine Learning" at bounding box center [292, 209] width 201 height 17
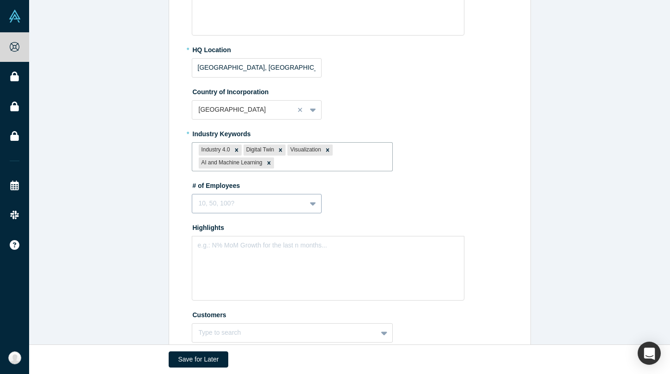
click at [248, 204] on div "10, 50, 100?" at bounding box center [257, 203] width 130 height 19
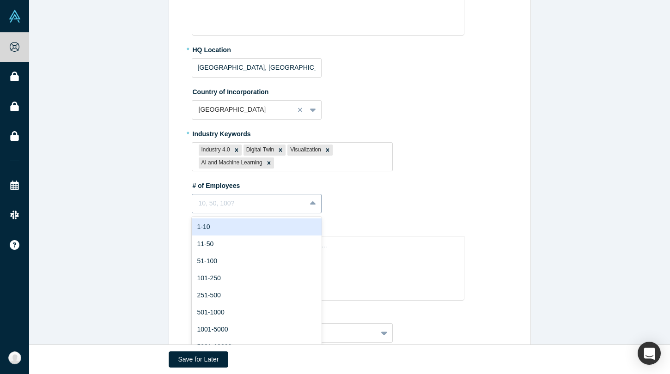
scroll to position [280, 0]
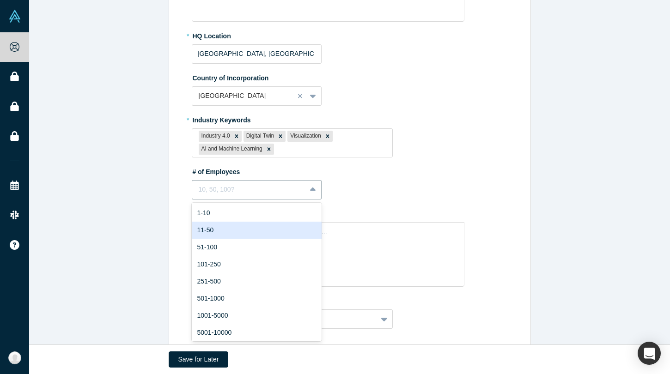
click at [231, 231] on div "11-50" at bounding box center [257, 230] width 130 height 17
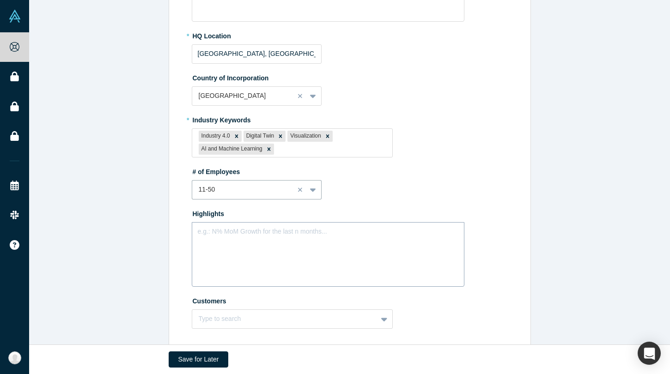
click at [339, 256] on div "e.g.: N% MoM Growth for the last n months..." at bounding box center [328, 254] width 272 height 65
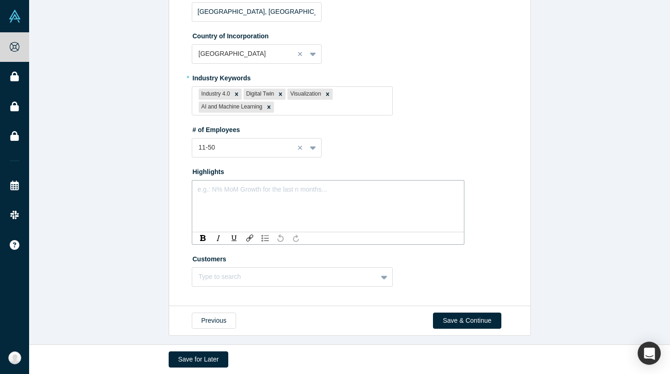
scroll to position [326, 0]
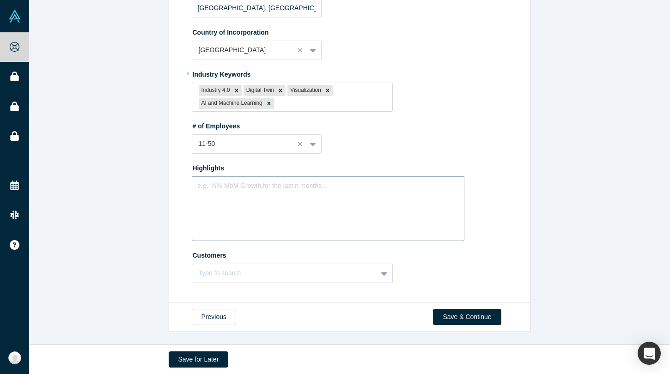
click at [292, 195] on div "e.g.: N% MoM Growth for the last n months..." at bounding box center [328, 208] width 272 height 65
click at [278, 277] on div "Type to search" at bounding box center [292, 273] width 201 height 19
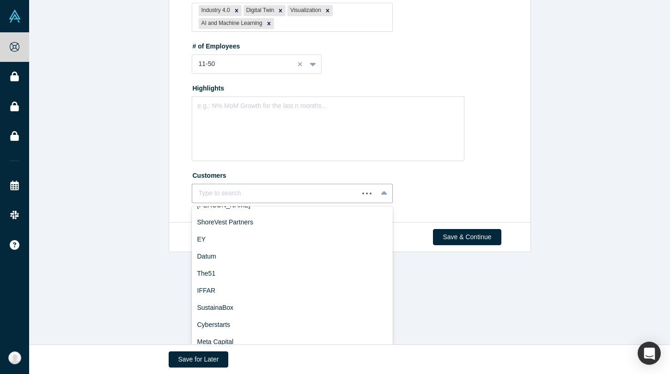
scroll to position [0, 0]
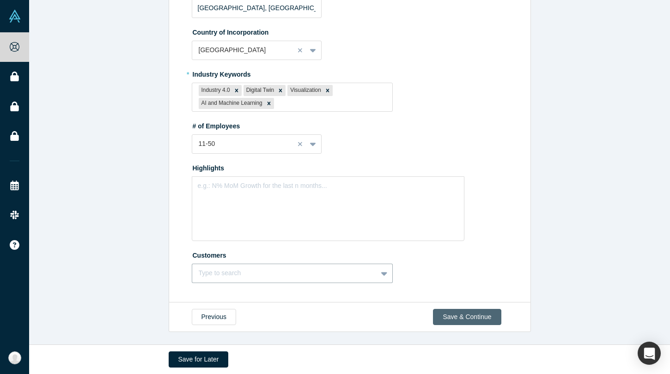
click at [465, 313] on button "Save & Continue" at bounding box center [467, 317] width 68 height 16
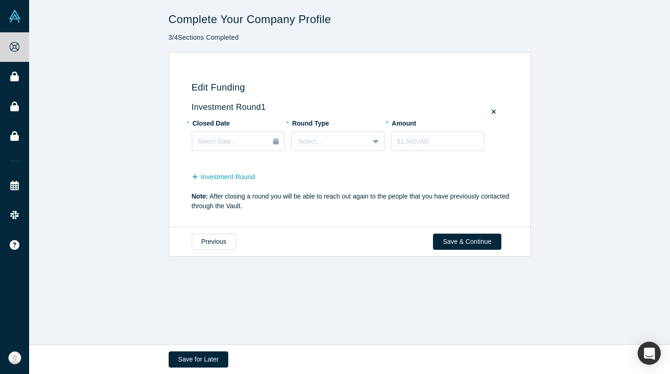
scroll to position [0, 0]
click at [244, 144] on div "Select Date..." at bounding box center [238, 142] width 81 height 10
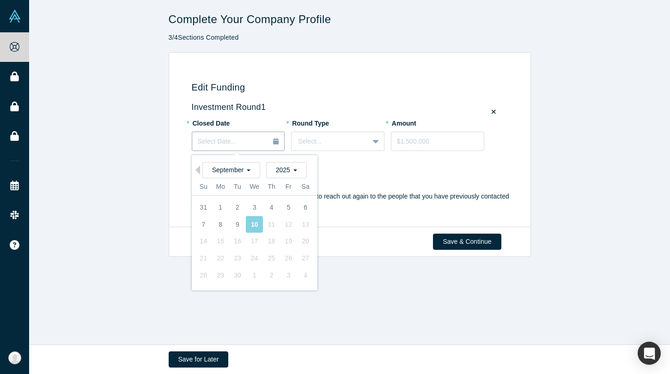
click at [244, 144] on div "Select Date..." at bounding box center [238, 142] width 81 height 10
click at [292, 169] on span "2025" at bounding box center [285, 169] width 21 height 7
click at [292, 169] on div "2025" at bounding box center [286, 170] width 41 height 16
click at [330, 178] on div "Investment Round" at bounding box center [351, 176] width 319 height 18
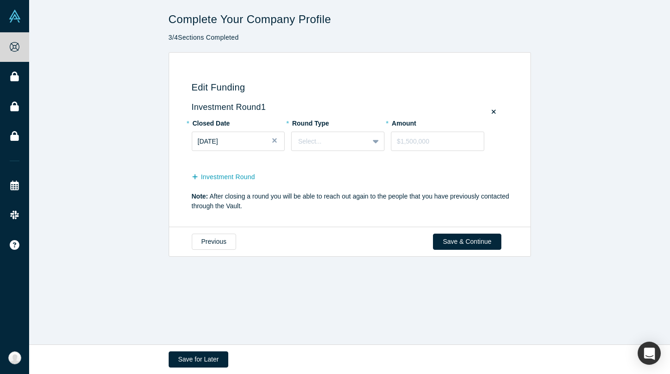
click at [275, 142] on button "Close" at bounding box center [278, 141] width 14 height 19
click at [255, 142] on div "Select Date..." at bounding box center [238, 142] width 81 height 10
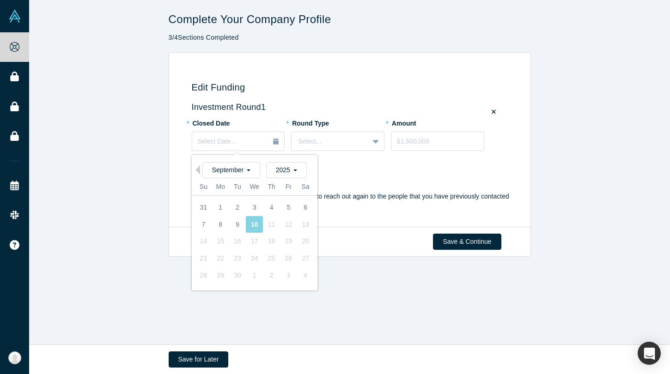
click at [385, 188] on fieldset "Investment Round 1 * Closed Date Select Date... Previous Month September 2025 S…" at bounding box center [351, 148] width 319 height 90
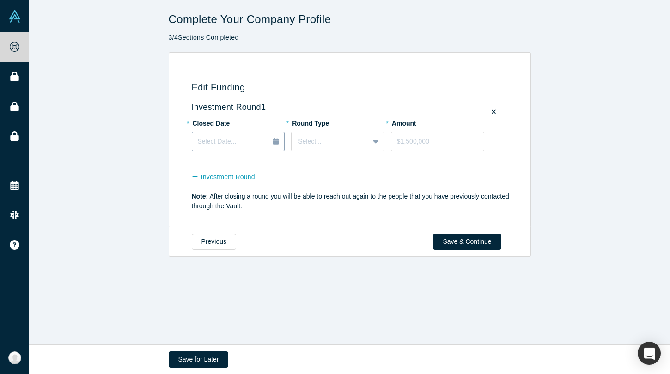
click at [234, 140] on div "Select Date..." at bounding box center [219, 142] width 42 height 10
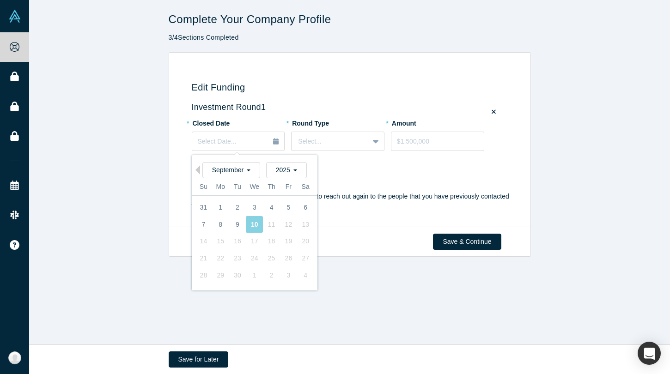
click at [453, 216] on div "Edit Funding Investment Round 1 * Closed Date Select Date... Previous Month Sep…" at bounding box center [347, 144] width 351 height 156
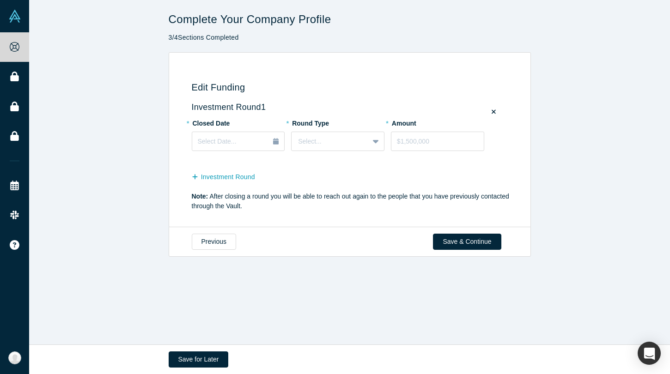
click at [467, 255] on div "Previous Save & Continue" at bounding box center [350, 242] width 362 height 30
click at [469, 244] on button "Save & Continue" at bounding box center [467, 242] width 68 height 16
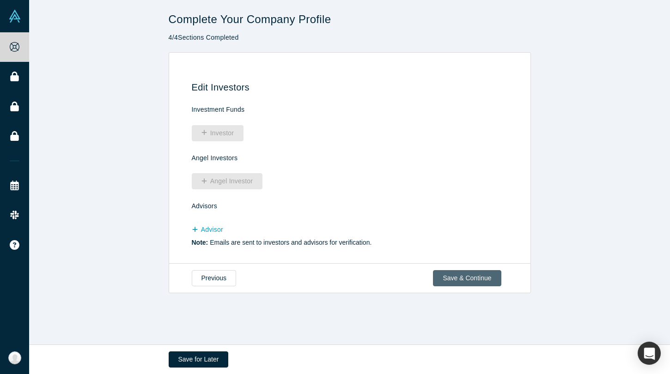
click at [457, 286] on button "Save & Continue" at bounding box center [467, 278] width 68 height 16
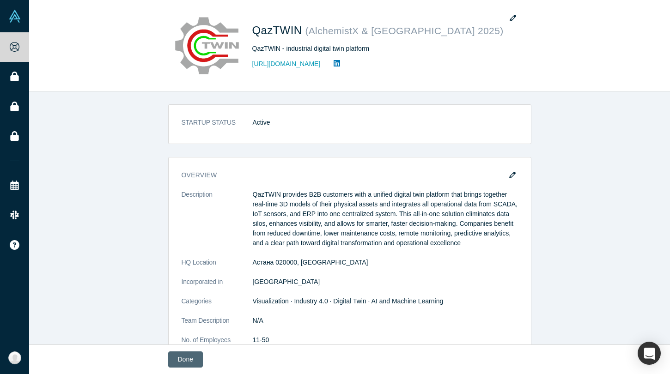
click at [180, 358] on button "Done" at bounding box center [185, 359] width 35 height 16
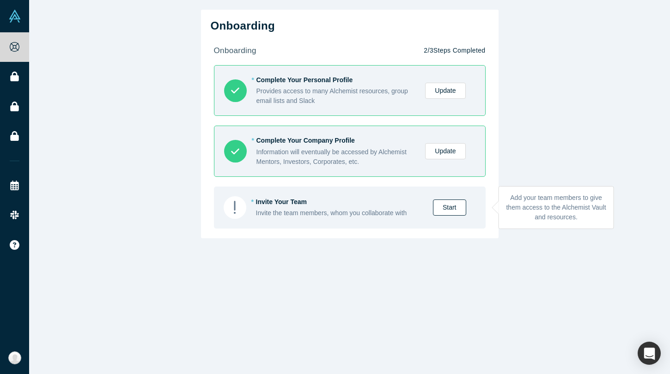
click at [452, 210] on link "Start" at bounding box center [449, 208] width 33 height 16
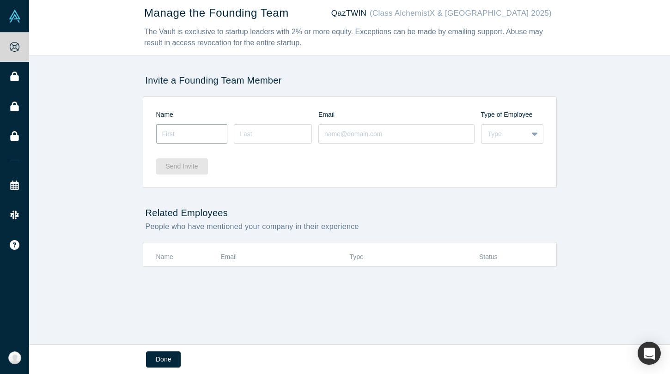
click at [203, 140] on input at bounding box center [192, 133] width 72 height 19
type input "Temirlan"
type input "Bulanbay"
type input "a"
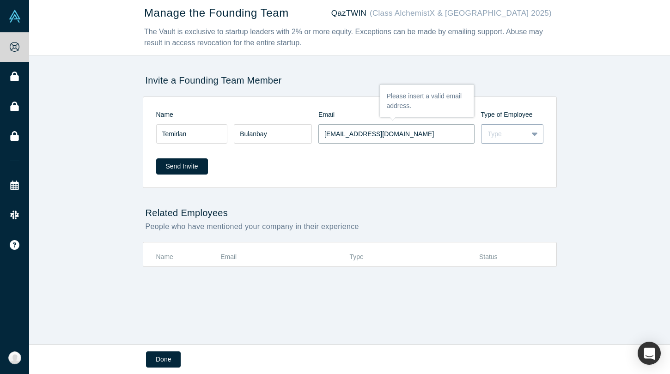
type input "t.bulanbay@kazscanservice.com"
click at [525, 135] on div "Type" at bounding box center [504, 134] width 46 height 12
click at [511, 168] on div "Founder" at bounding box center [512, 174] width 62 height 17
click at [388, 173] on div "Send Invite" at bounding box center [349, 163] width 387 height 36
click at [417, 132] on input "t.bulanbay@kazscanservice.com" at bounding box center [396, 133] width 156 height 19
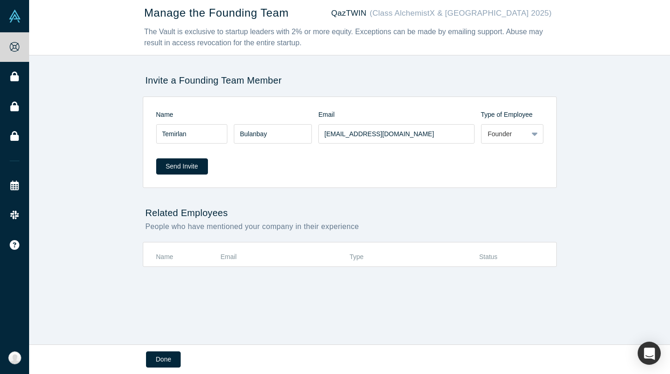
click at [469, 166] on div "Send Invite" at bounding box center [349, 163] width 387 height 36
click at [170, 171] on button "Send Invite" at bounding box center [182, 166] width 52 height 16
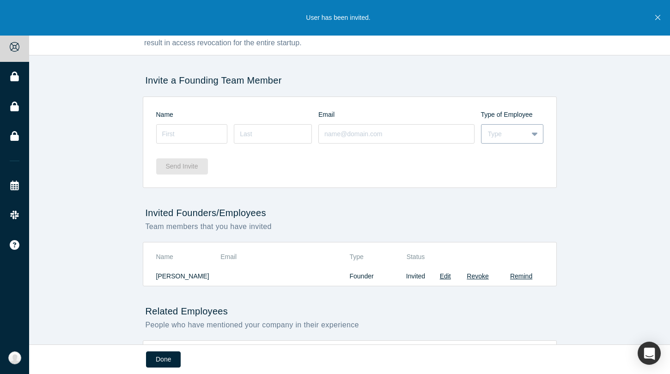
click at [514, 135] on div "Type" at bounding box center [504, 134] width 33 height 10
click at [512, 160] on div "Employee" at bounding box center [512, 157] width 62 height 17
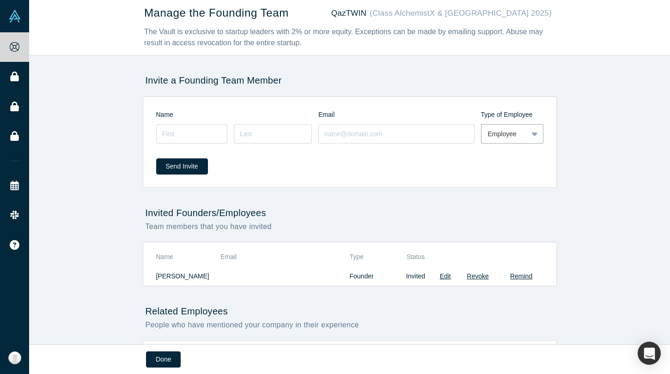
scroll to position [58, 0]
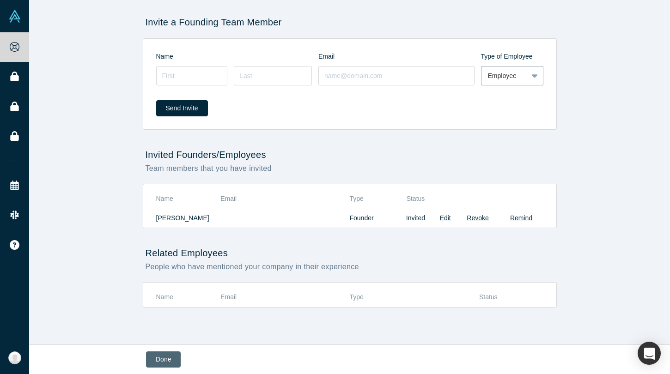
click at [152, 356] on button "Done" at bounding box center [163, 359] width 35 height 16
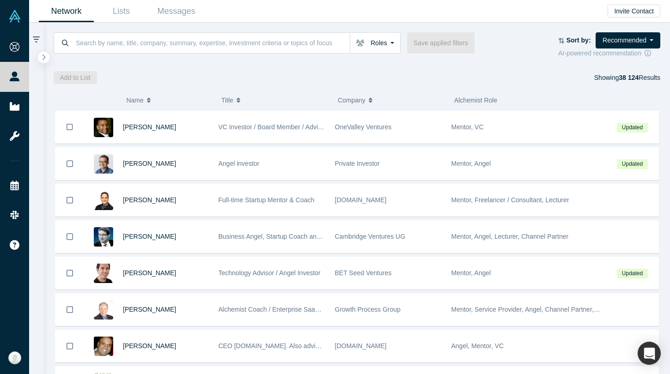
click at [244, 72] on div "Add to List Showing 38 124 Results" at bounding box center [357, 77] width 607 height 13
click at [36, 41] on icon at bounding box center [36, 40] width 7 height 8
click at [37, 34] on div at bounding box center [36, 33] width 15 height 21
click at [126, 16] on link "Lists" at bounding box center [121, 11] width 55 height 22
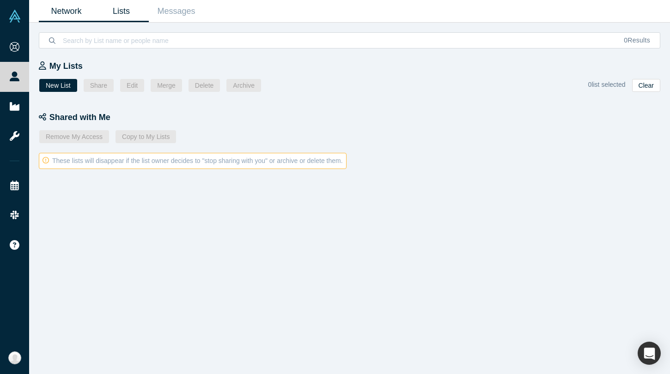
click at [77, 18] on link "Network" at bounding box center [66, 11] width 55 height 22
